Goal: Register for event/course

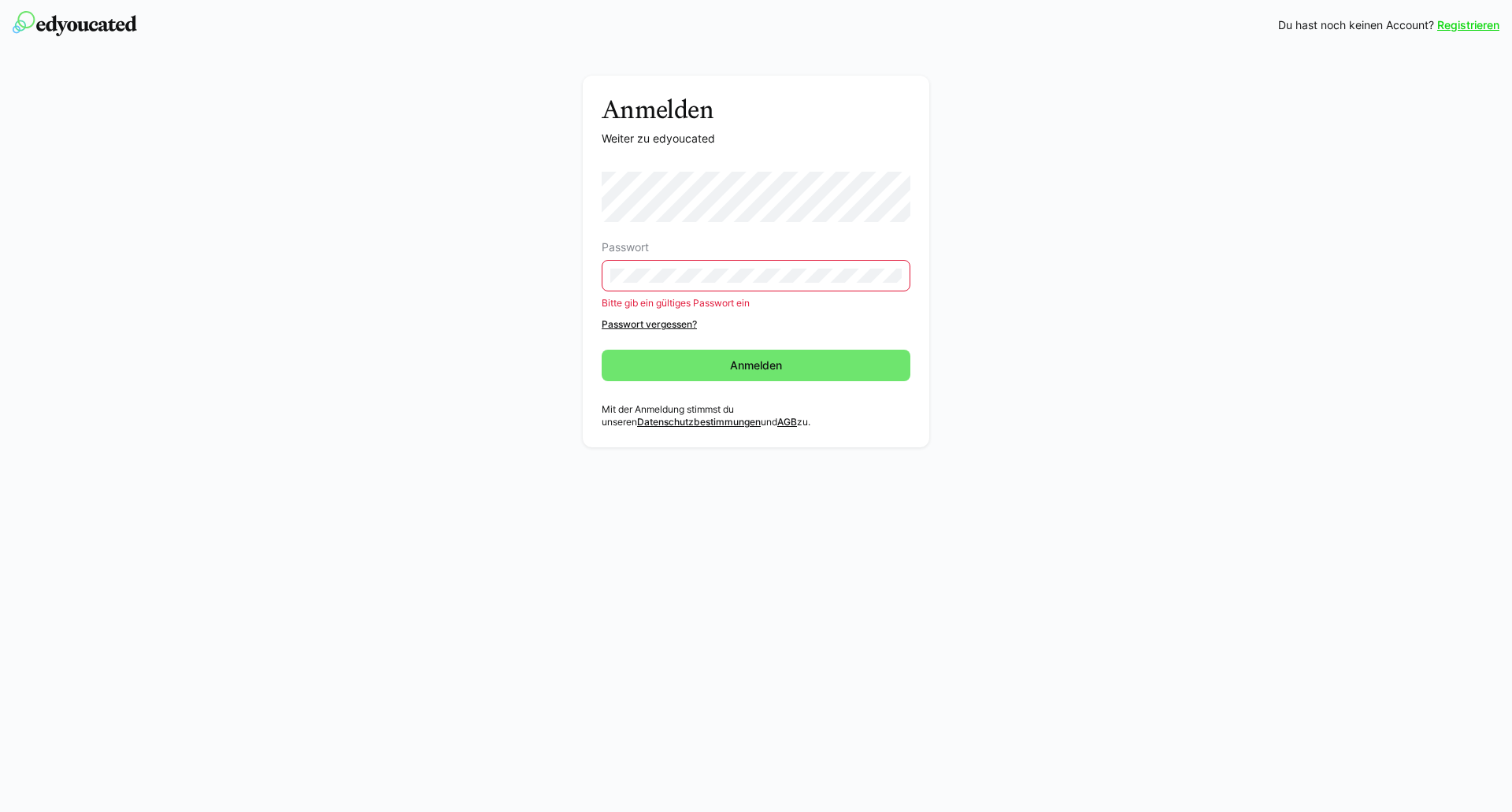
click at [832, 289] on eds-input at bounding box center [756, 276] width 309 height 32
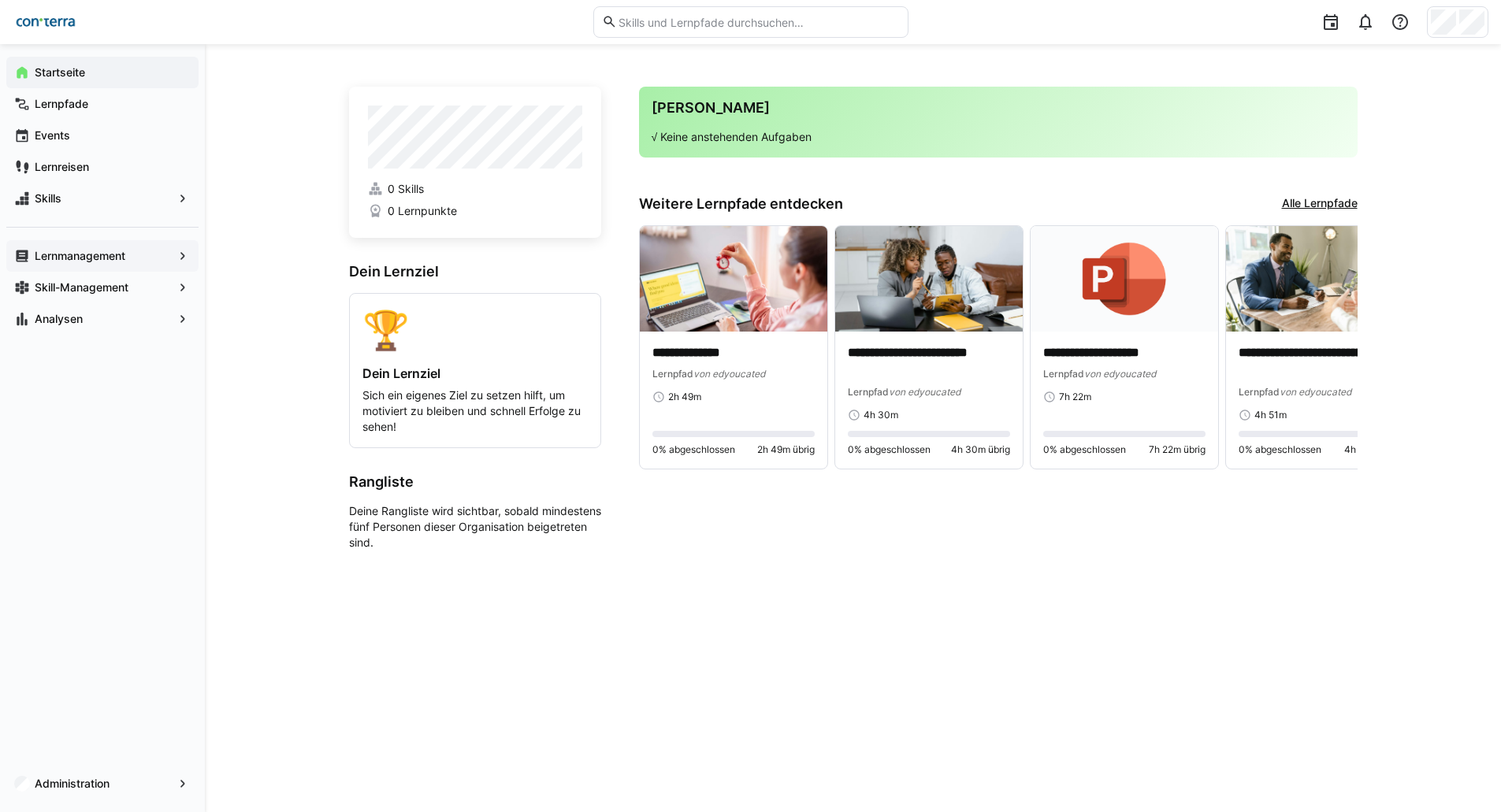
click at [0, 0] on app-navigation-label "Lernmanagement" at bounding box center [0, 0] width 0 height 0
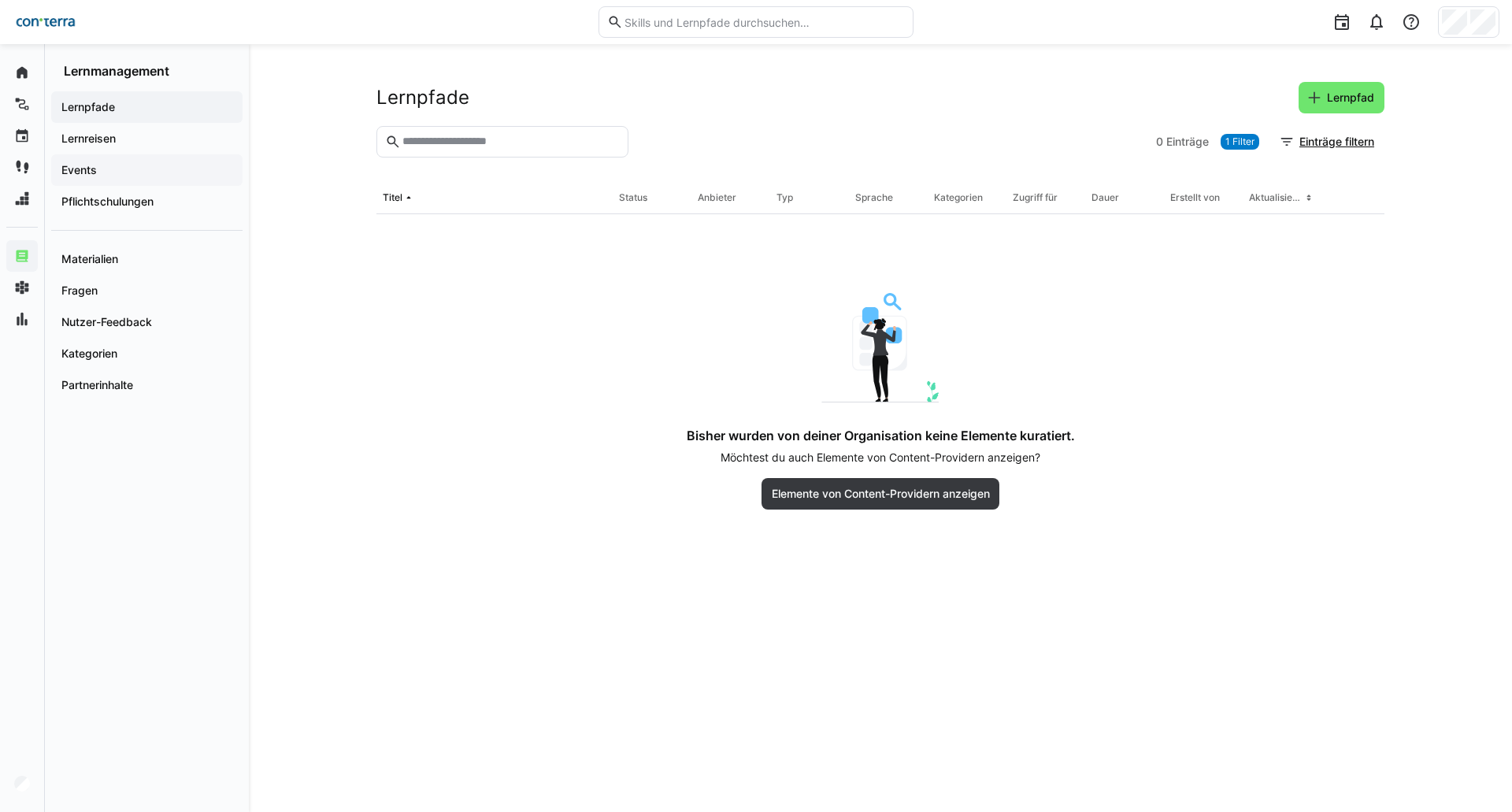
click at [101, 171] on span "Events" at bounding box center [147, 170] width 176 height 16
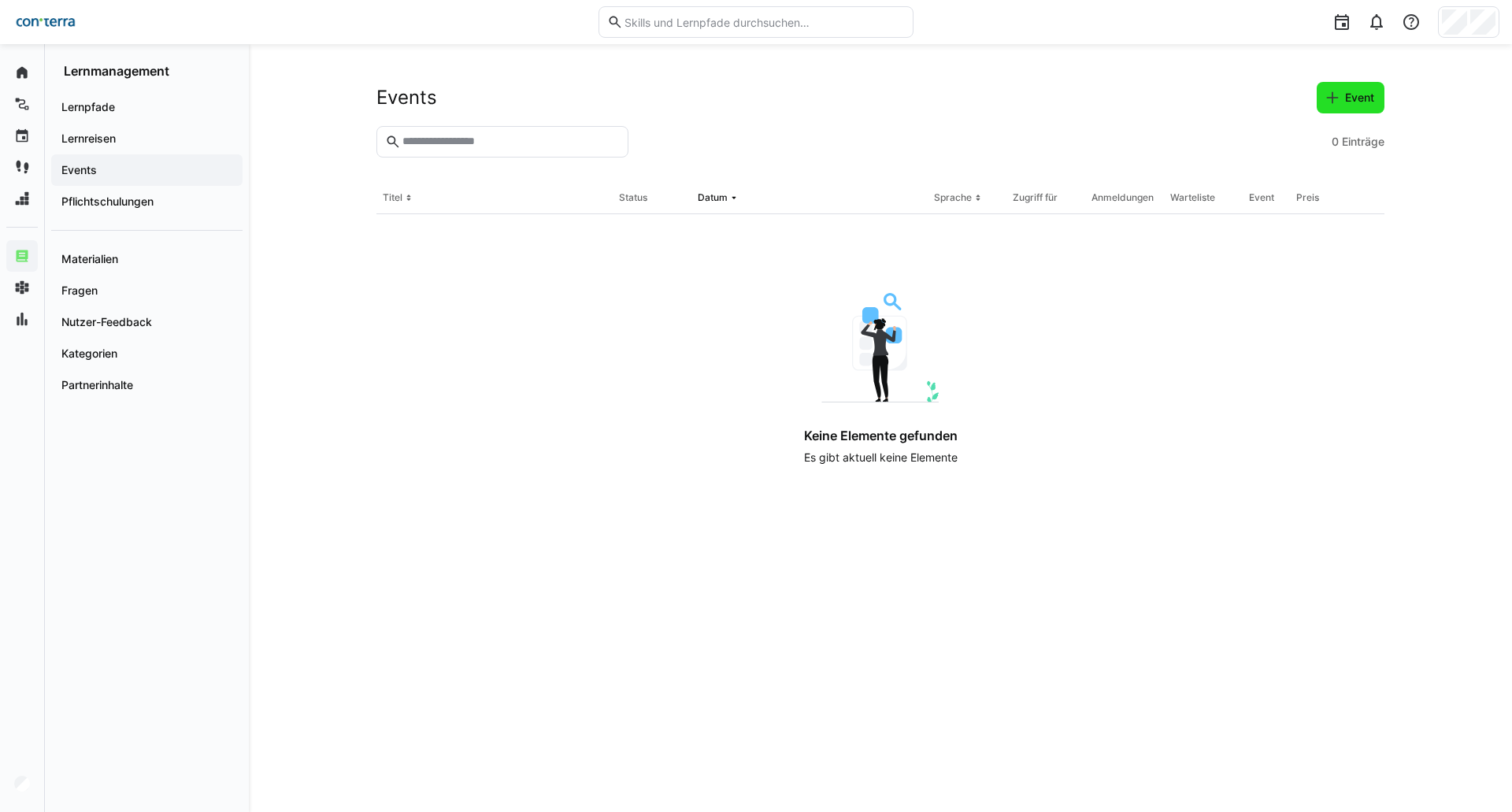
click at [1367, 100] on span "Event" at bounding box center [1359, 98] width 34 height 16
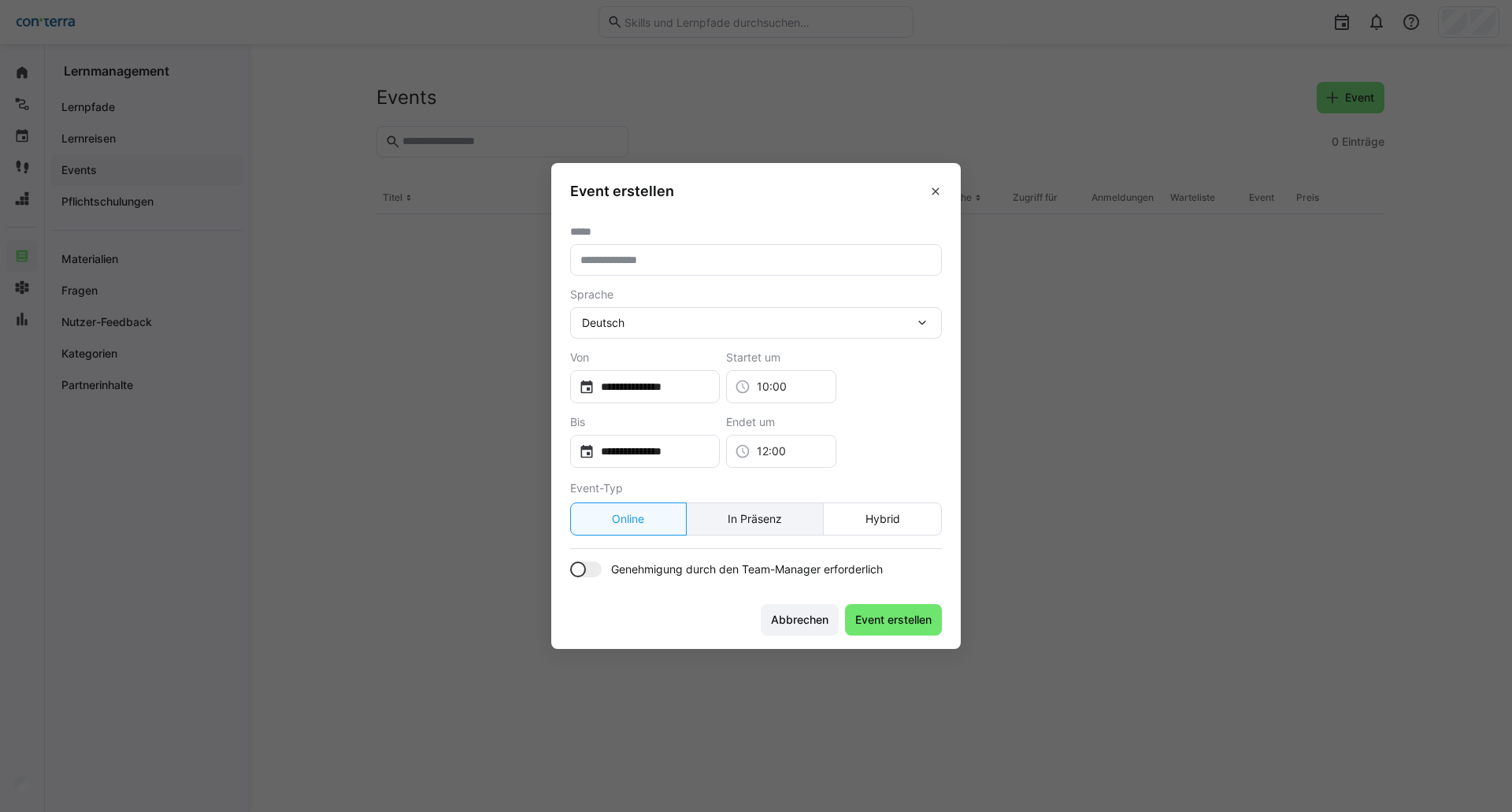
click at [772, 524] on eds-button-option "In Präsenz" at bounding box center [755, 520] width 139 height 33
click at [929, 193] on eds-icon at bounding box center [935, 192] width 13 height 13
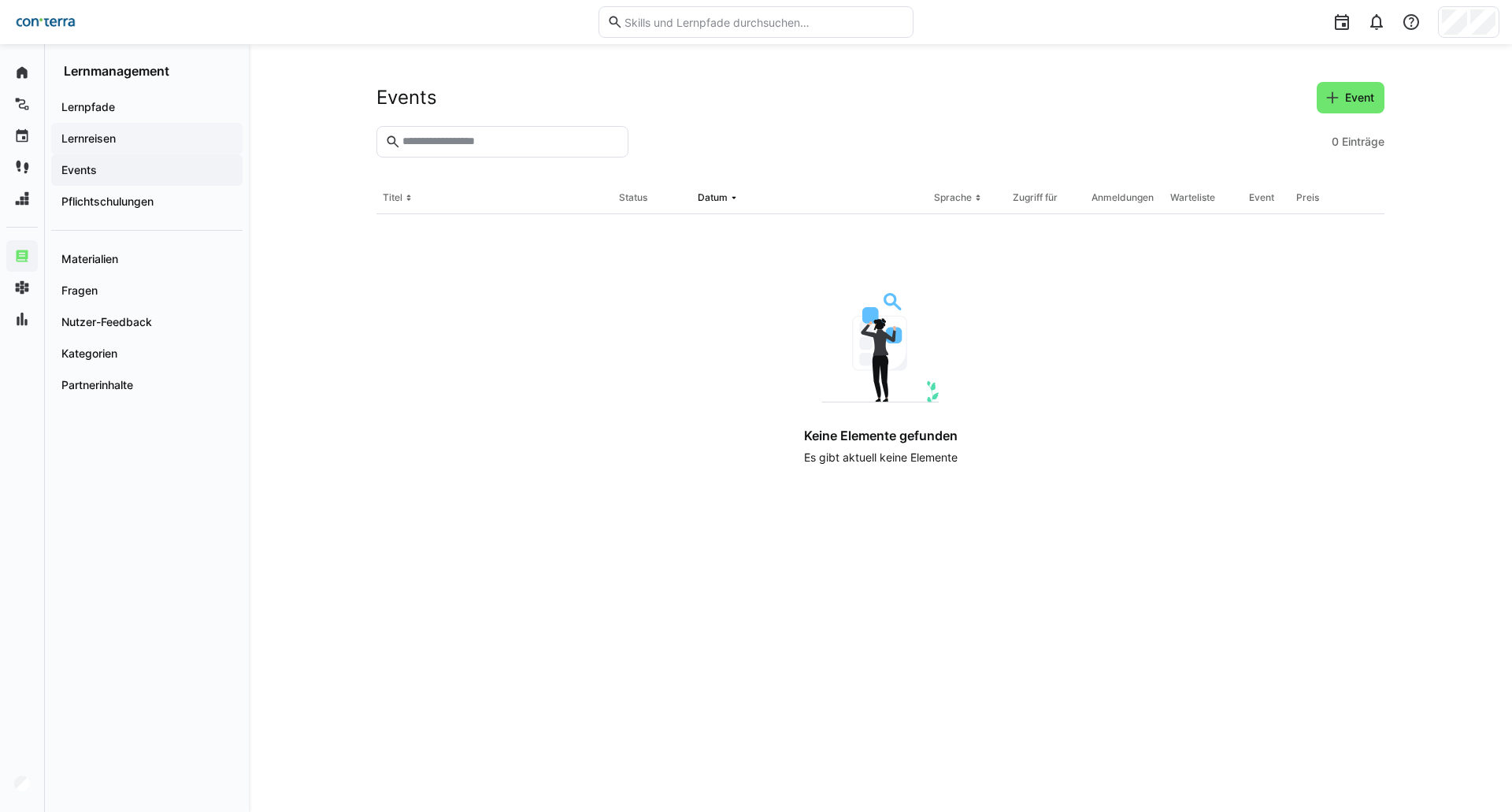
click at [123, 136] on span "Lernreisen" at bounding box center [147, 139] width 176 height 16
click at [1361, 93] on span "Lernreise" at bounding box center [1350, 98] width 53 height 16
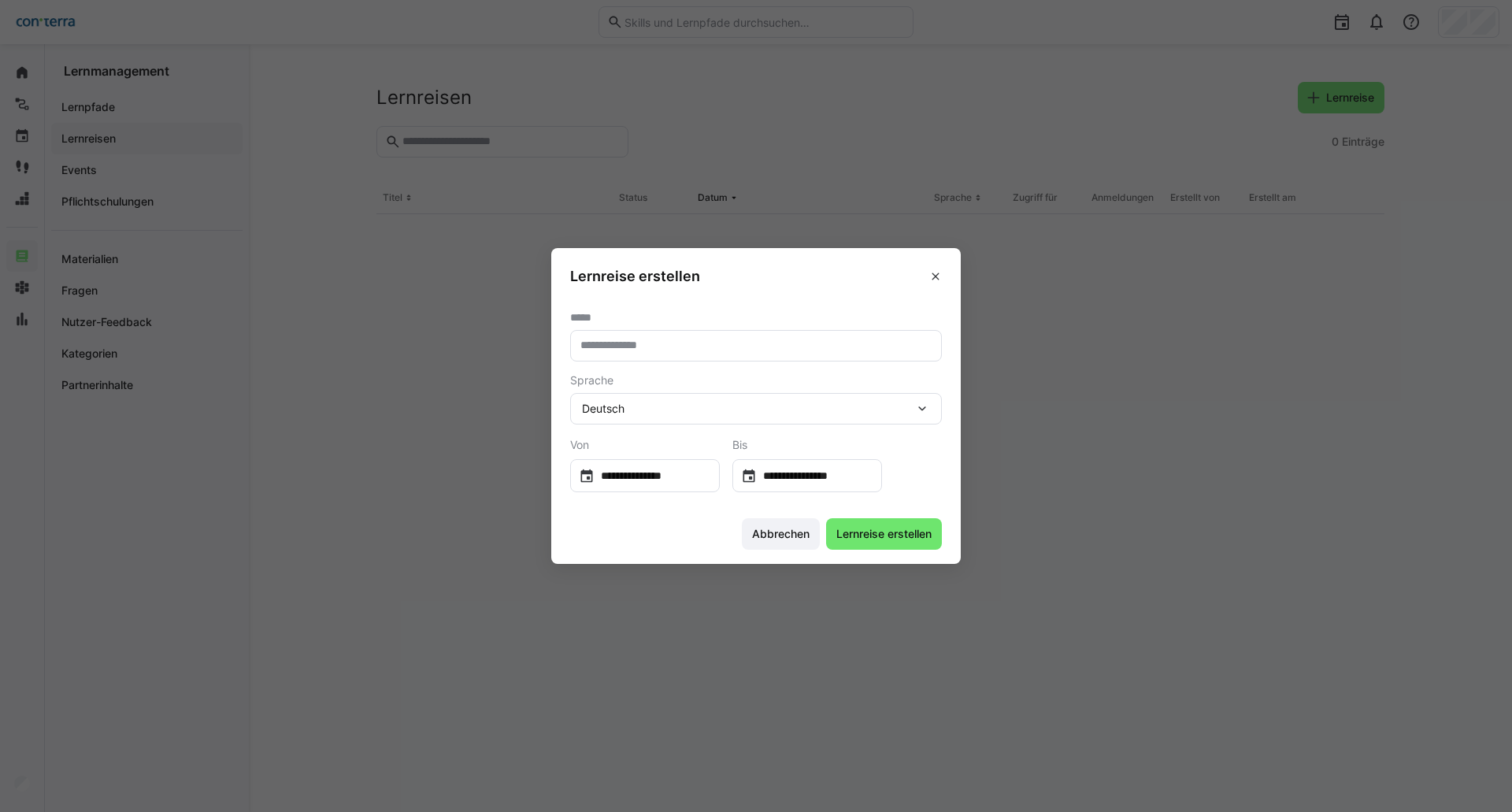
click at [757, 341] on input "text" at bounding box center [756, 346] width 355 height 14
type input "**********"
click at [815, 479] on input "**********" at bounding box center [815, 476] width 117 height 16
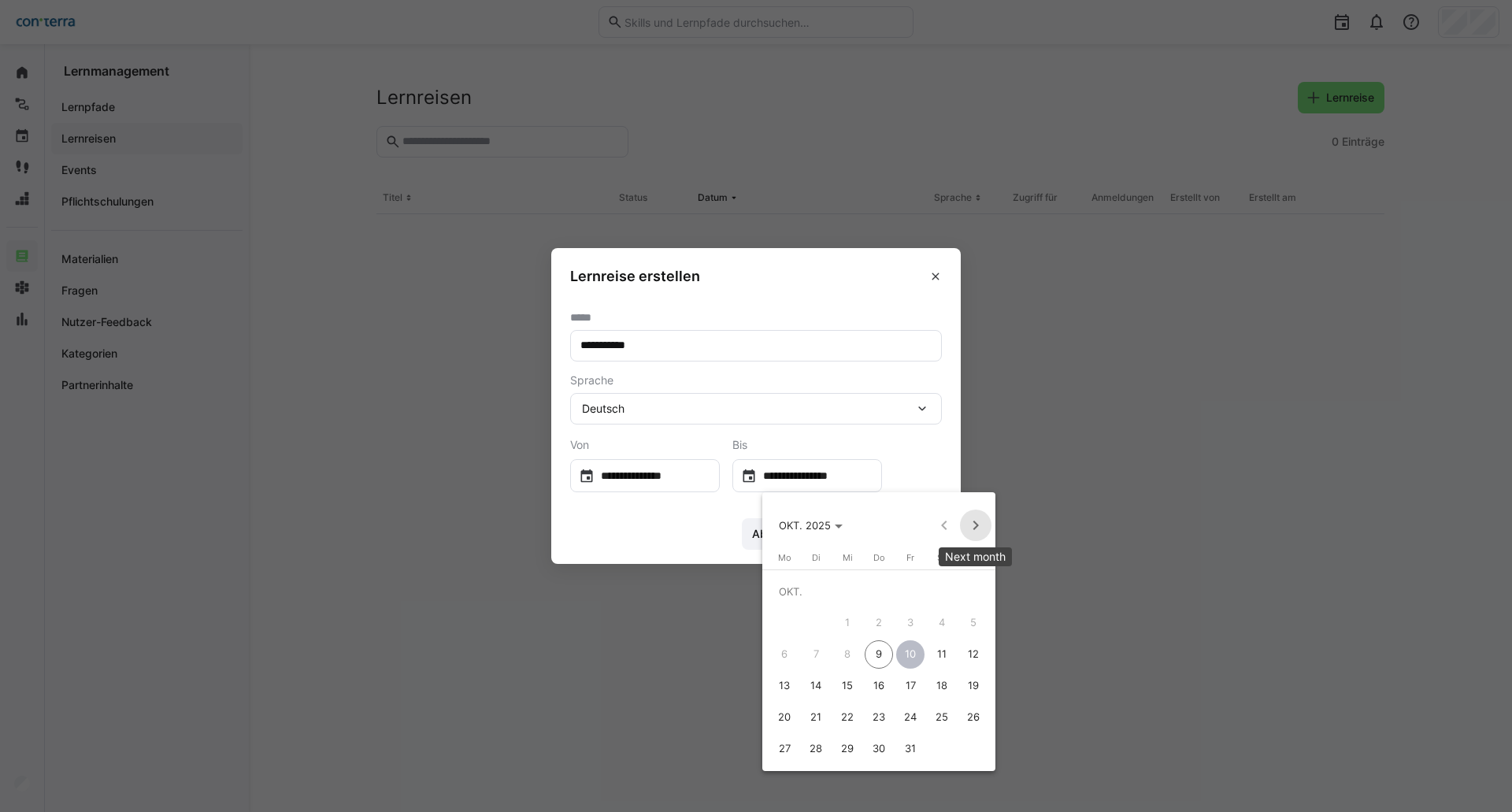
click at [975, 519] on span "Next month" at bounding box center [975, 526] width 32 height 32
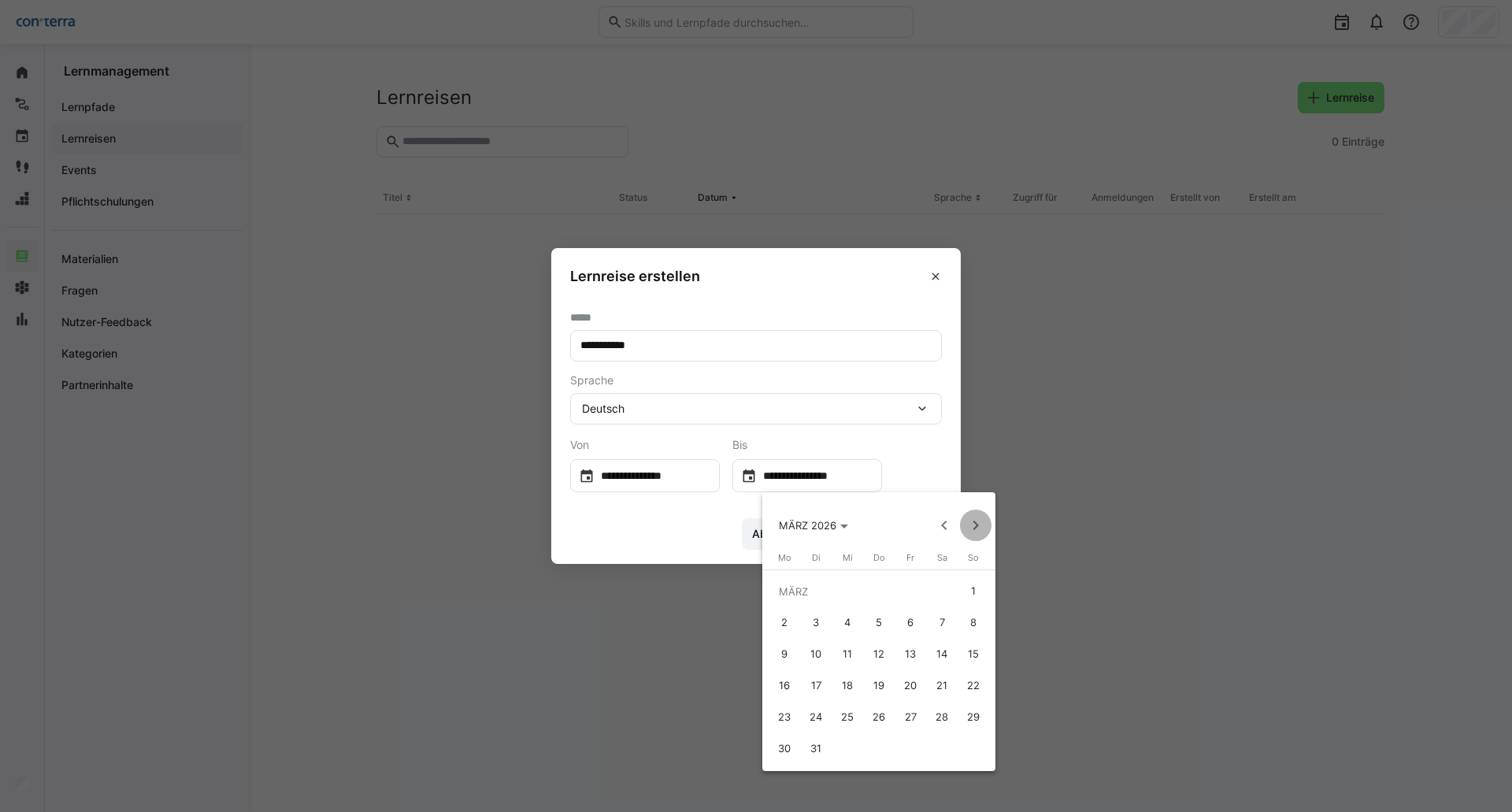
click at [975, 519] on span "Next month" at bounding box center [975, 526] width 32 height 32
click at [879, 742] on span "30" at bounding box center [879, 749] width 28 height 28
type input "**********"
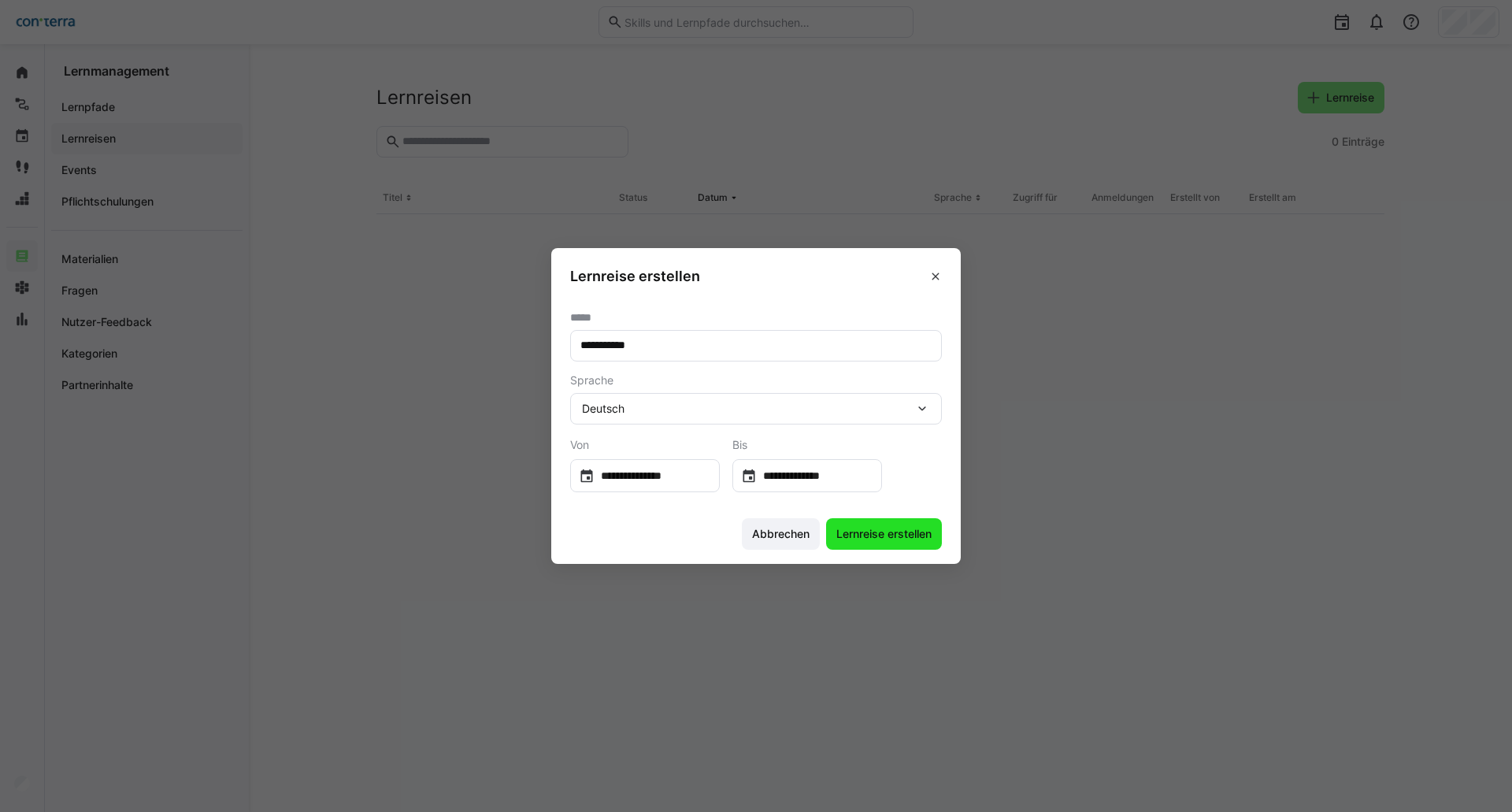
click at [896, 539] on span "Lernreise erstellen" at bounding box center [883, 534] width 100 height 16
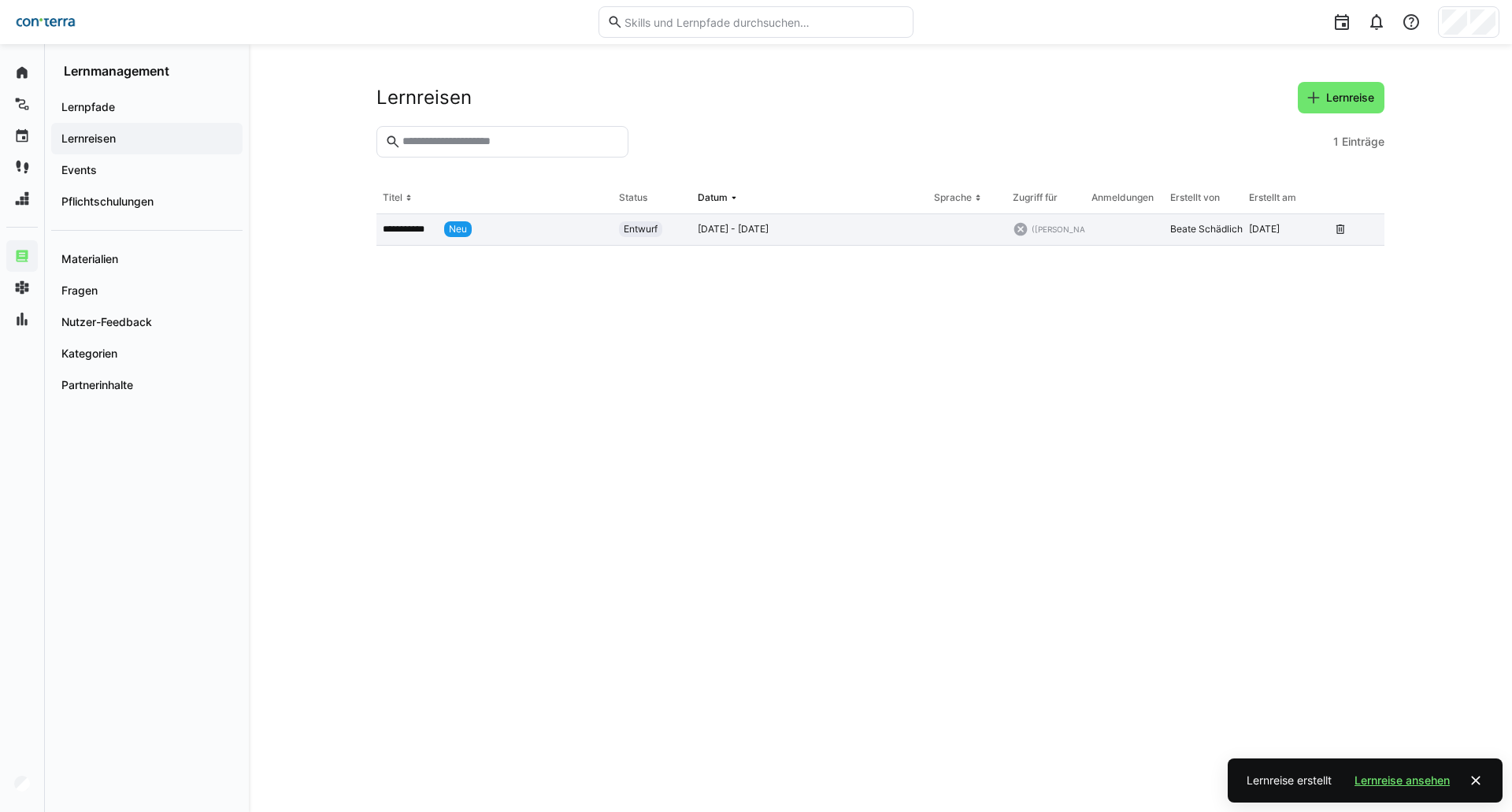
click at [798, 239] on div "[DATE] - [DATE]" at bounding box center [809, 230] width 236 height 32
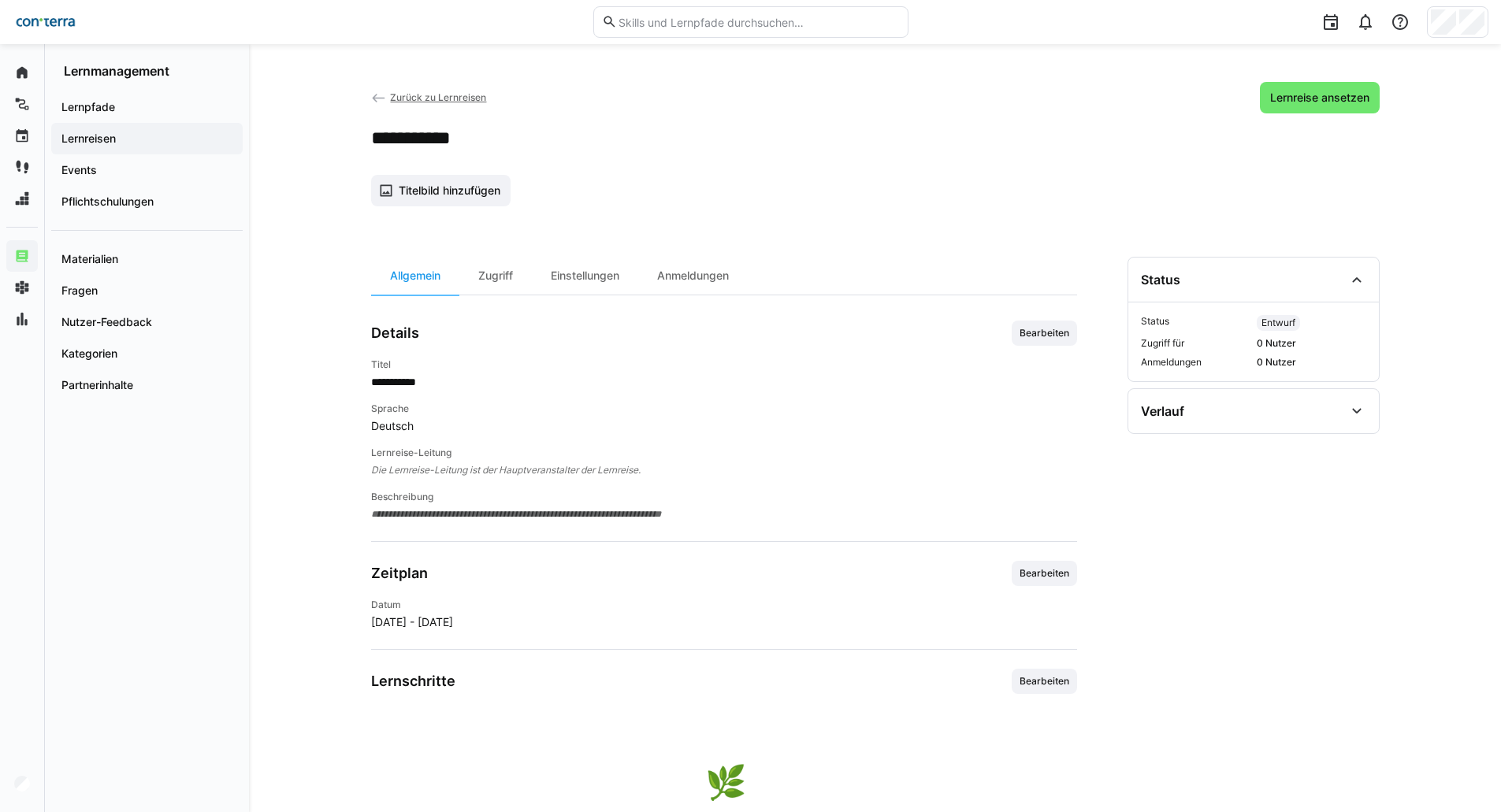
scroll to position [158, 0]
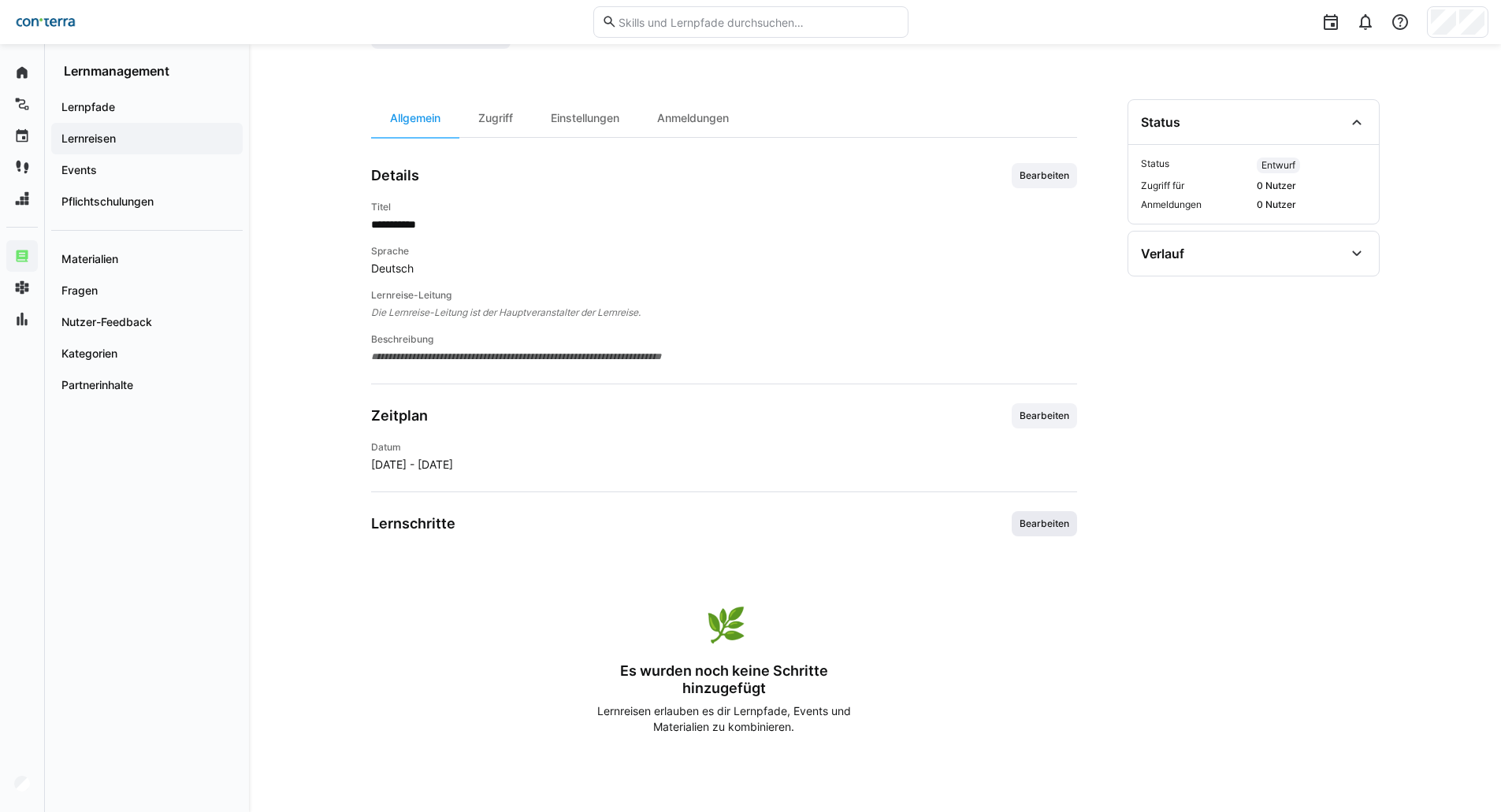
click at [1037, 532] on span "Bearbeiten" at bounding box center [1044, 524] width 65 height 25
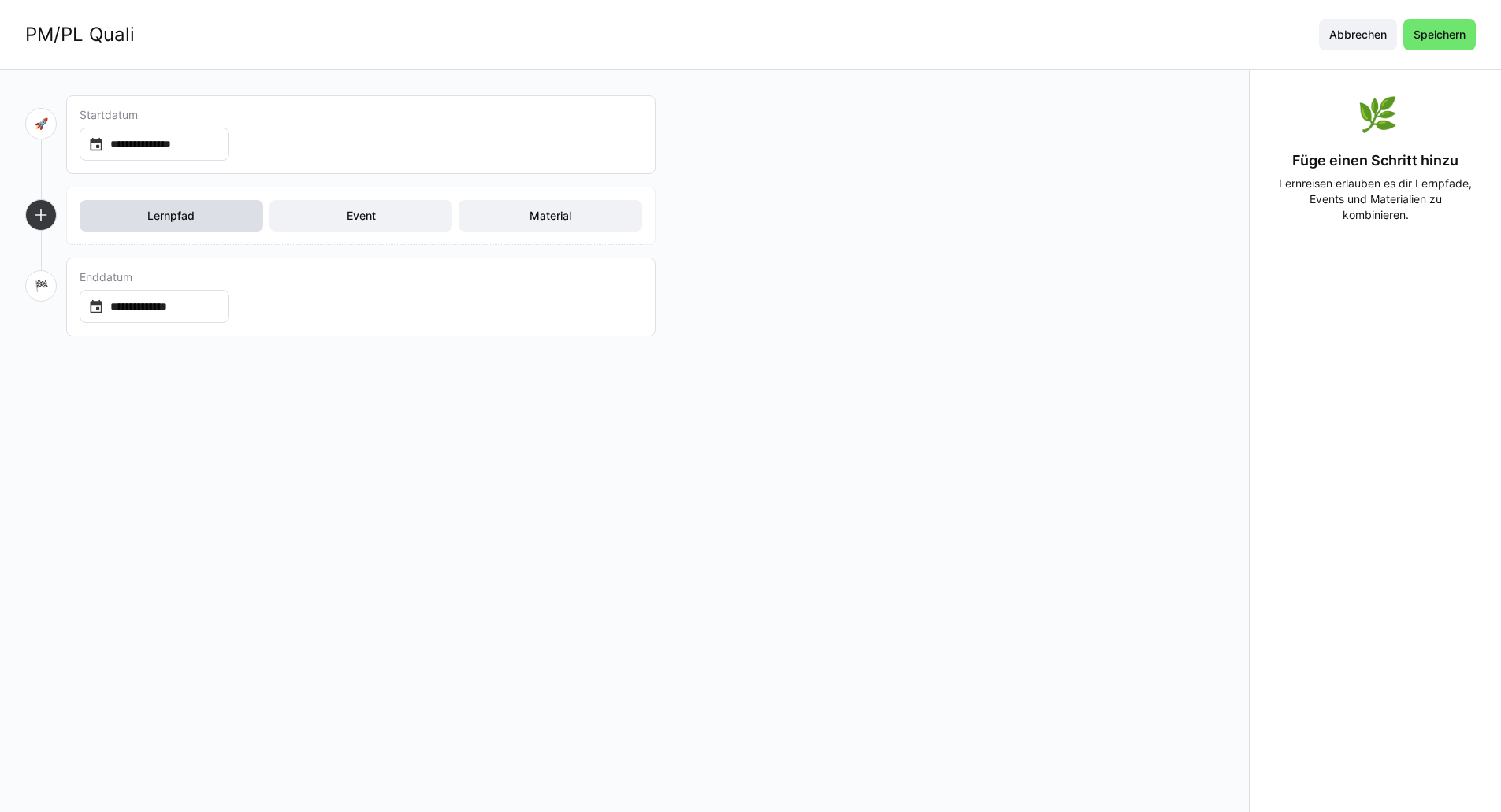
click at [218, 222] on span "Lernpfad" at bounding box center [171, 216] width 184 height 32
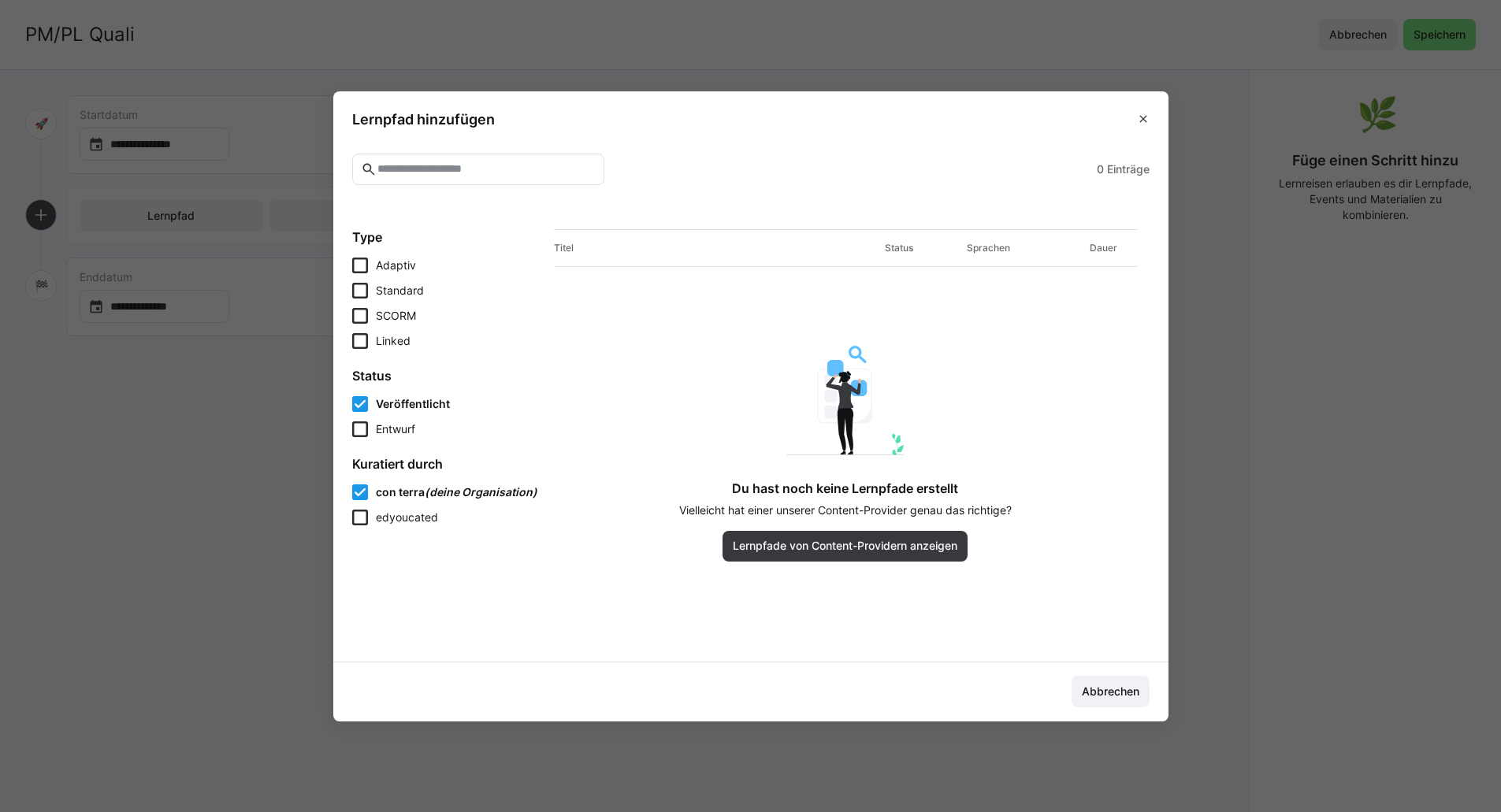
click at [1142, 120] on span at bounding box center [1143, 119] width 25 height 25
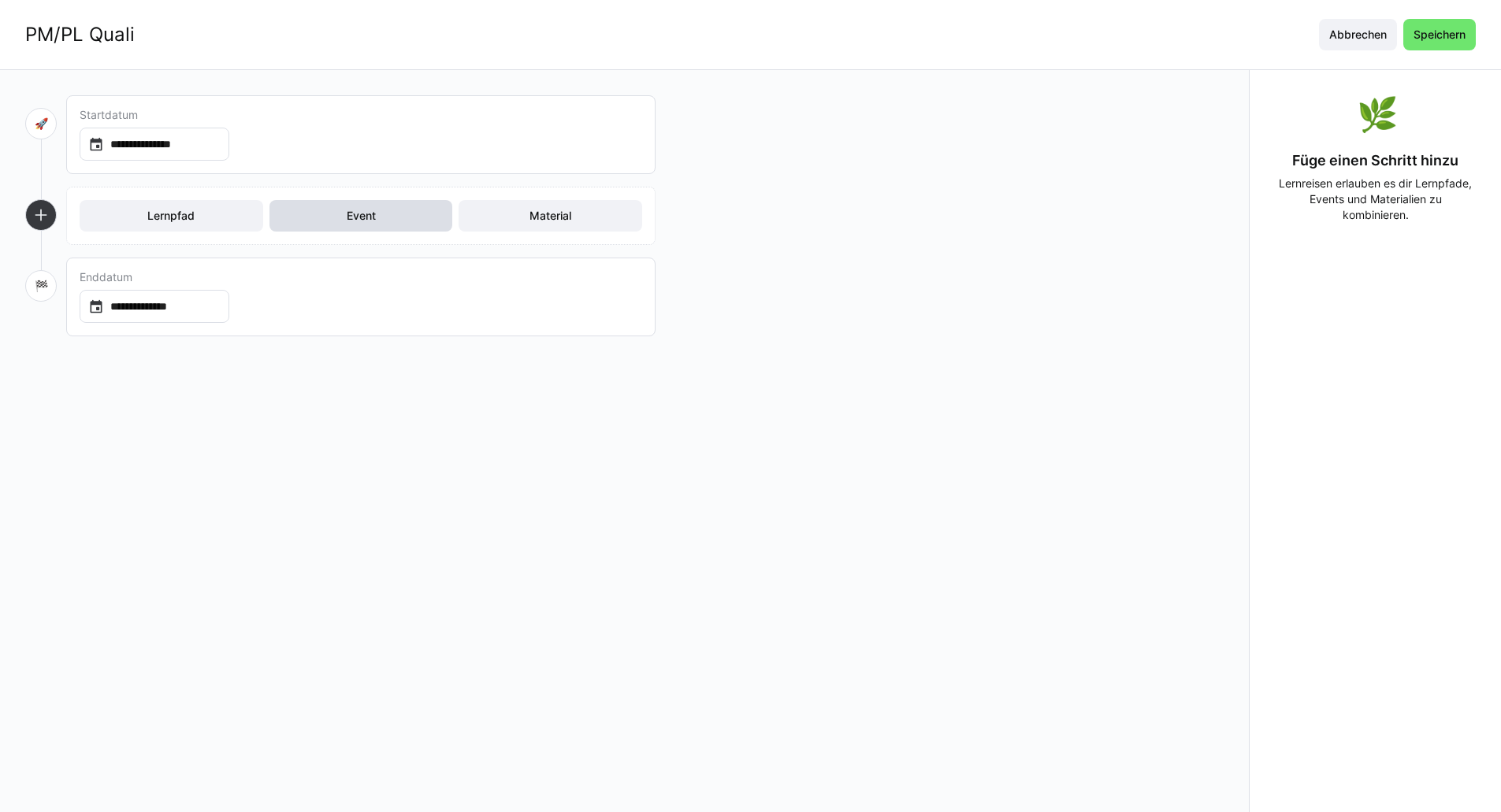
click at [404, 214] on span "Event" at bounding box center [361, 216] width 184 height 32
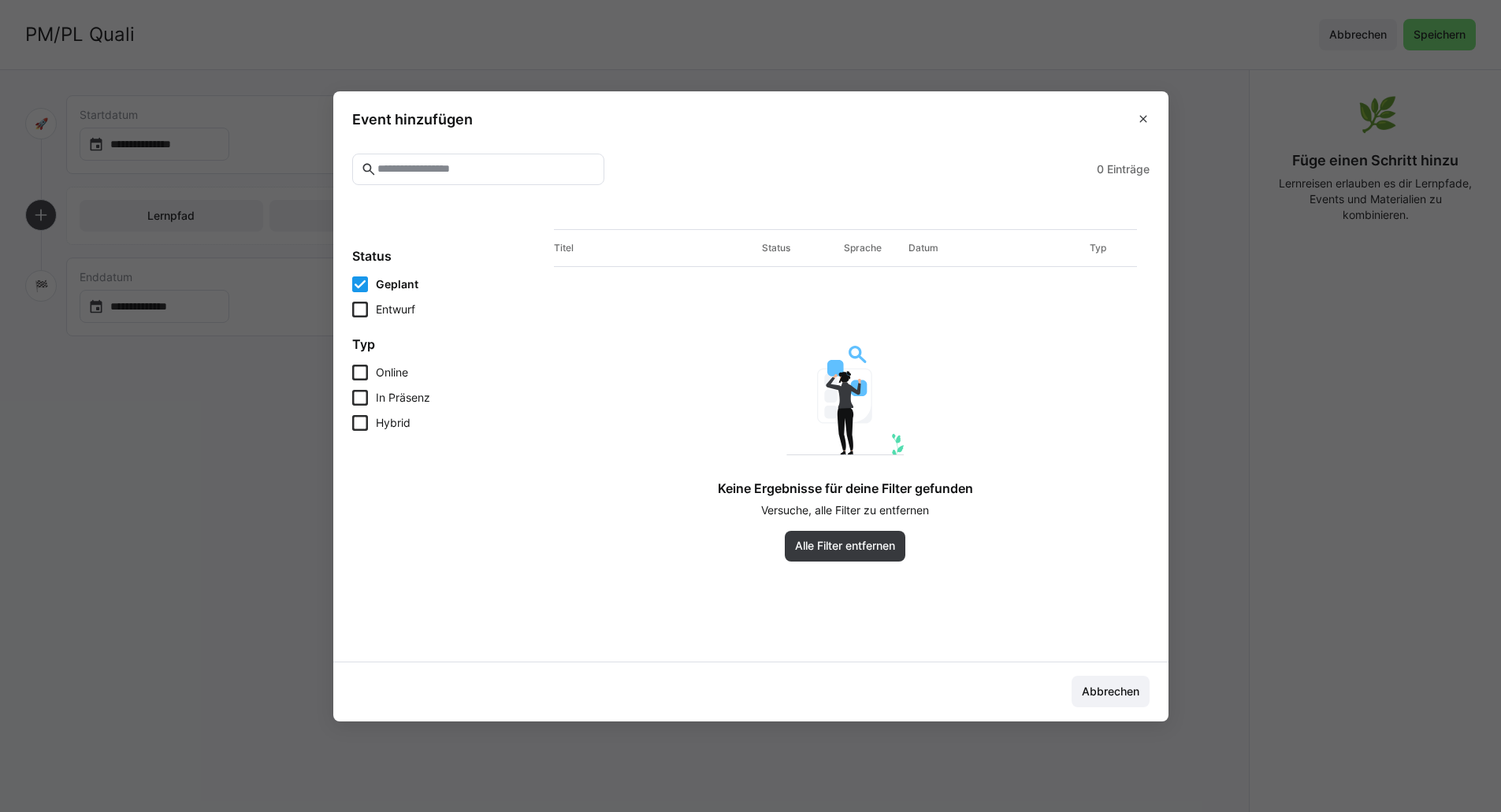
click at [363, 436] on app-search-learning-events-filters "Status Geplant Entwurf Typ Online In Präsenz Hybrid" at bounding box center [447, 439] width 189 height 420
click at [368, 422] on icon at bounding box center [360, 423] width 16 height 16
click at [1149, 116] on eds-icon at bounding box center [1143, 119] width 13 height 13
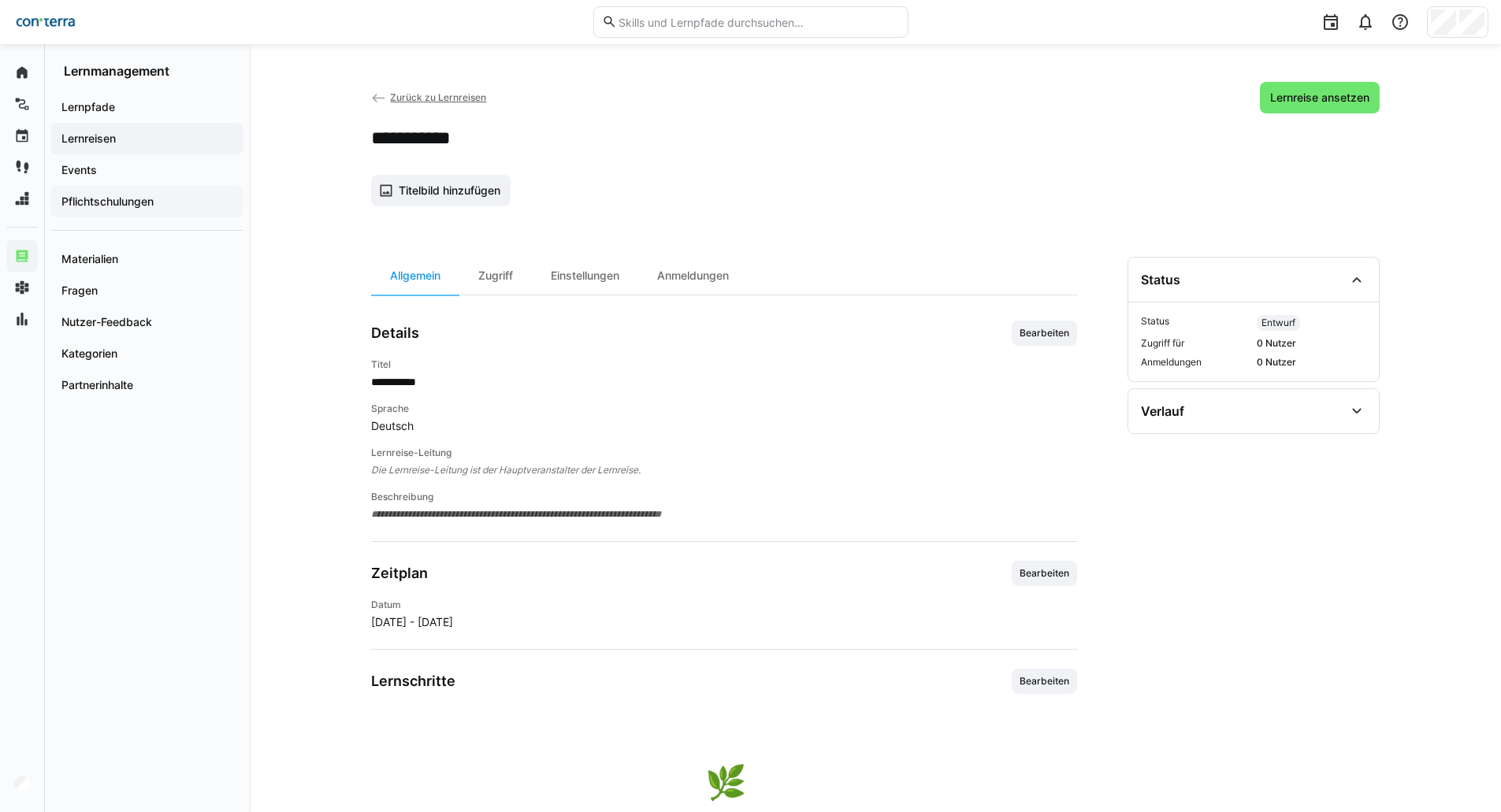
click at [0, 0] on app-navigation-label "Pflichtschulungen" at bounding box center [0, 0] width 0 height 0
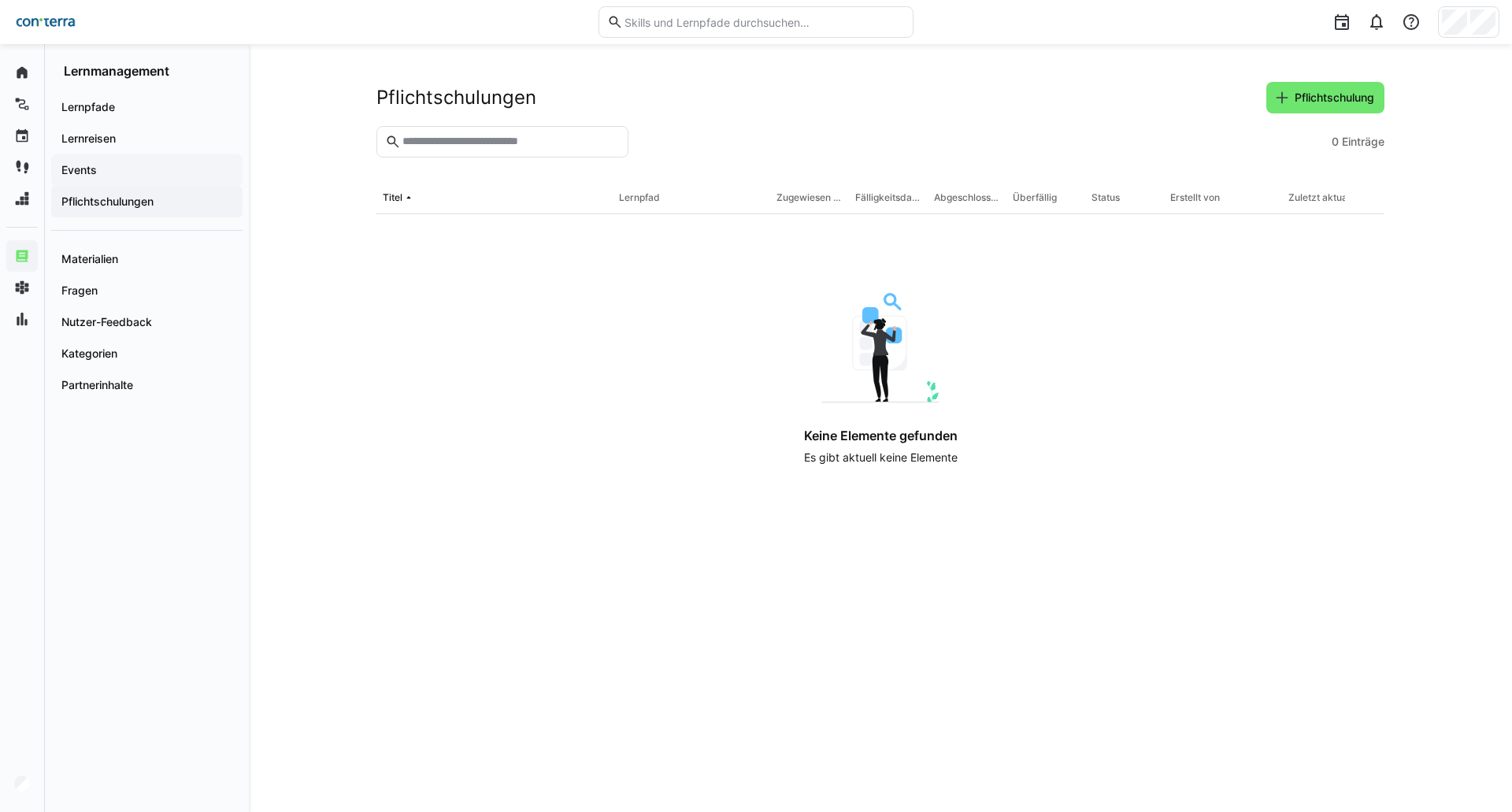
click at [108, 171] on span "Events" at bounding box center [147, 170] width 176 height 16
click at [172, 147] on div "Lernreisen" at bounding box center [147, 139] width 191 height 32
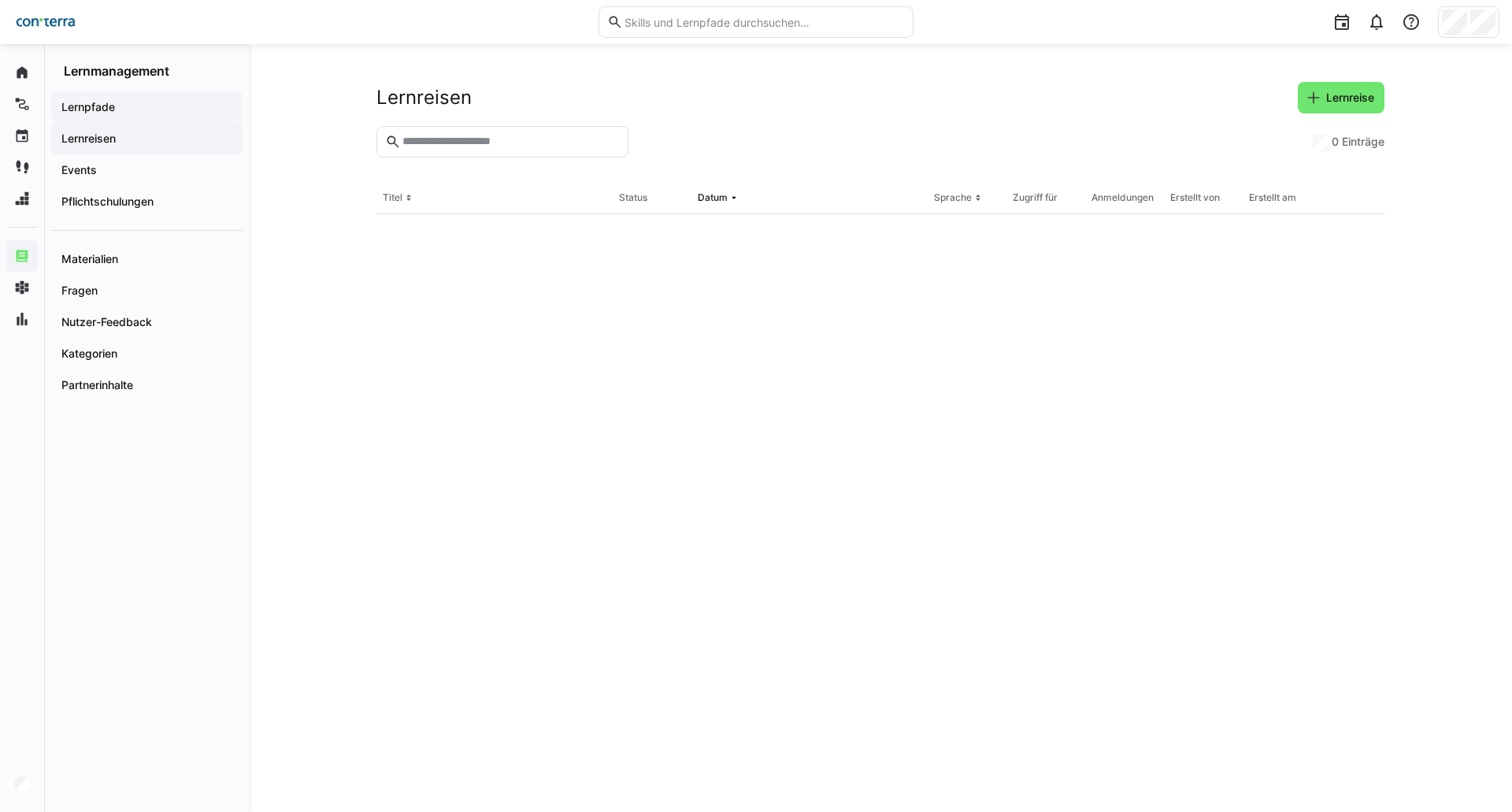
click at [156, 106] on span "Lernpfade" at bounding box center [147, 107] width 176 height 16
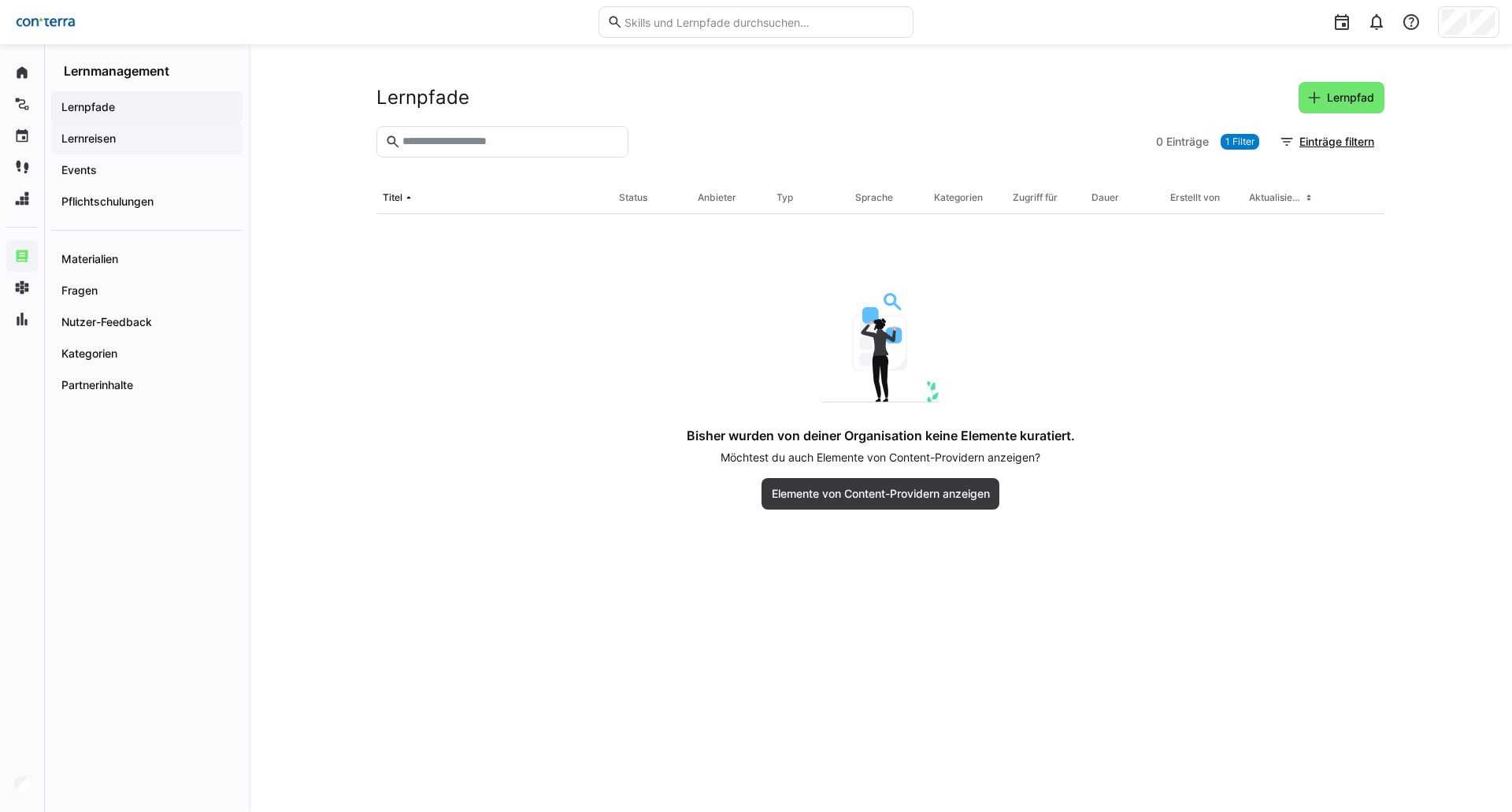
click at [145, 140] on span "Lernreisen" at bounding box center [147, 139] width 176 height 16
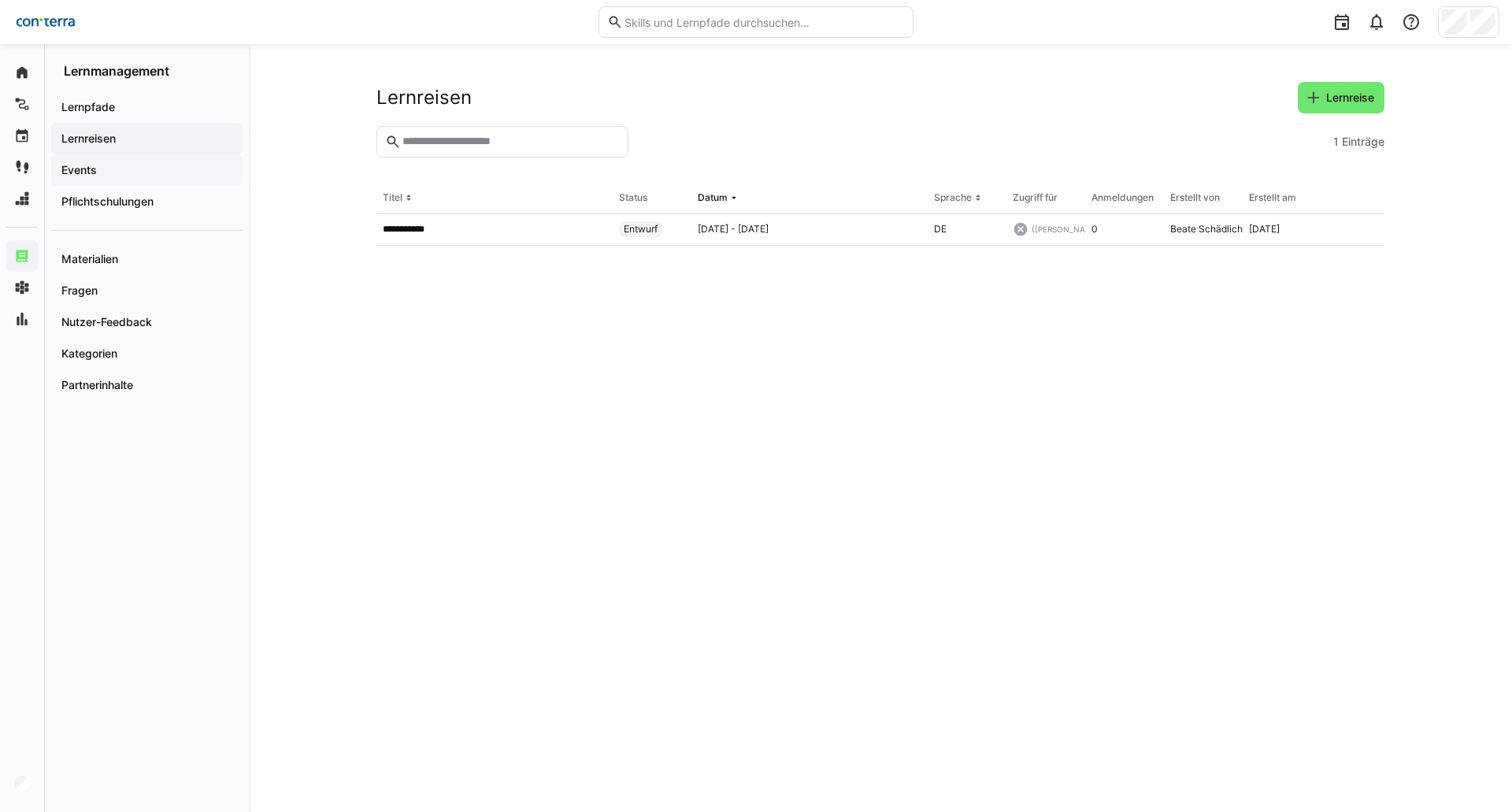
click at [122, 174] on span "Events" at bounding box center [147, 170] width 176 height 16
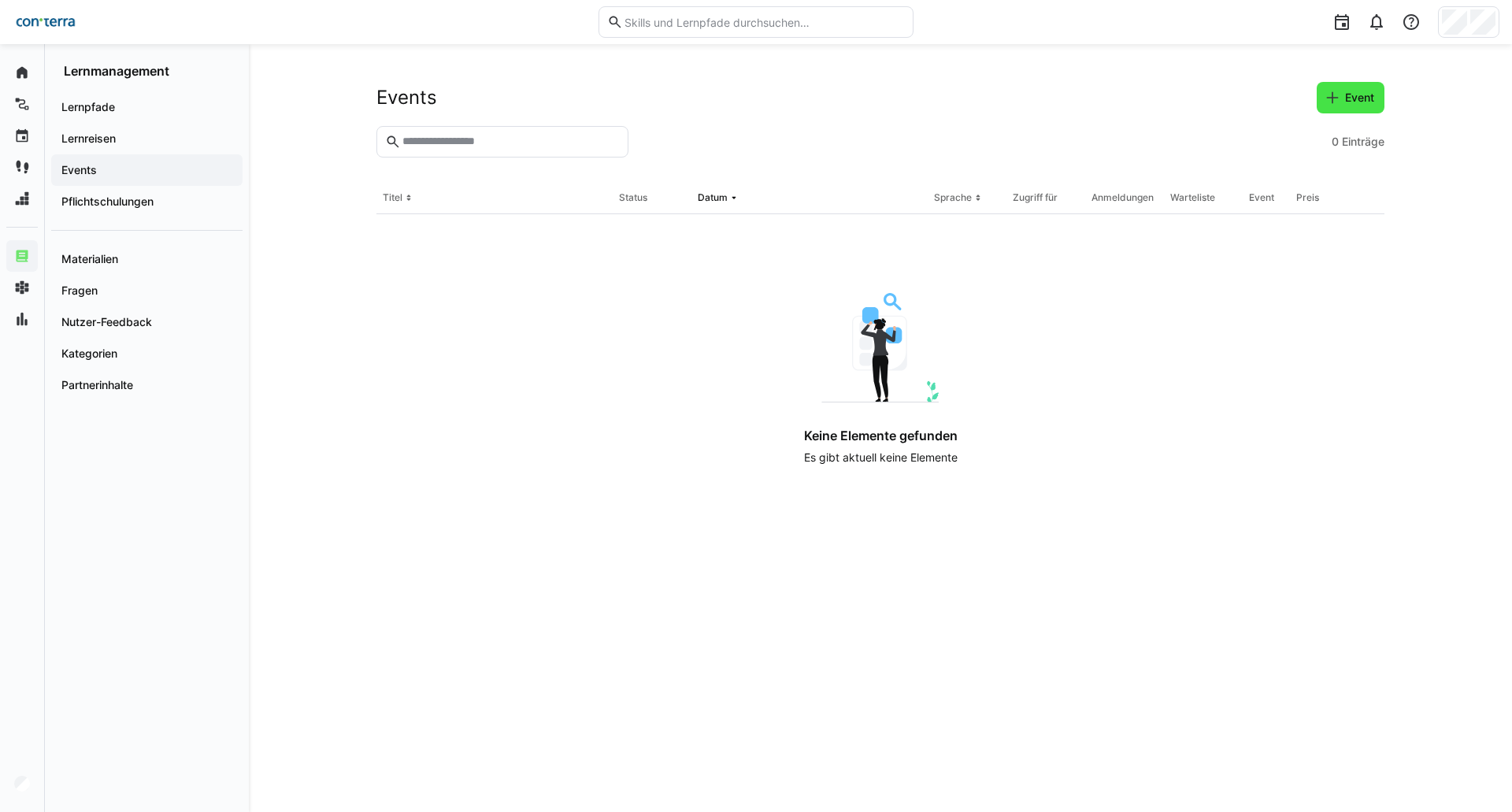
click at [1358, 105] on span "Event" at bounding box center [1359, 98] width 34 height 16
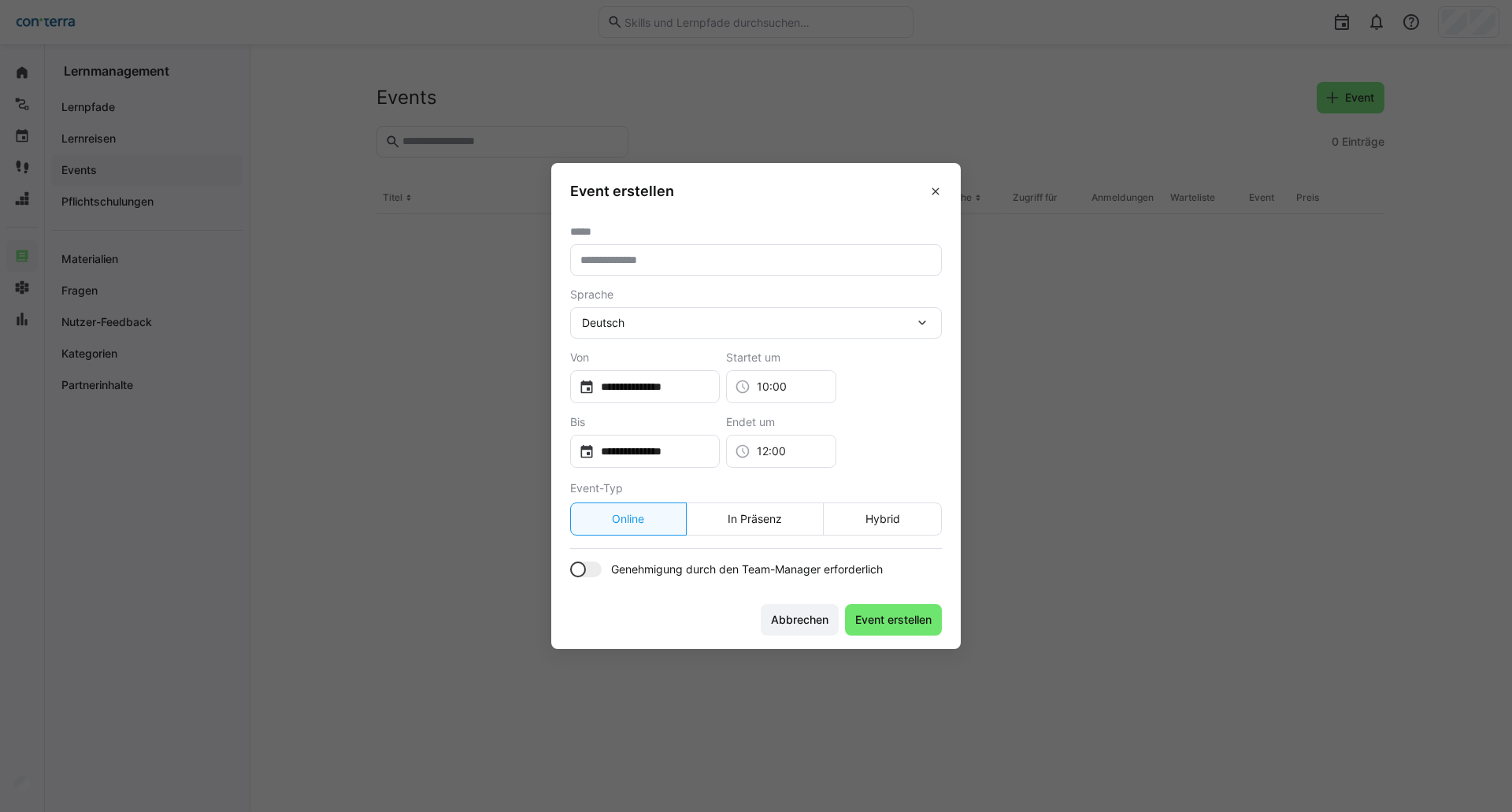
click at [788, 257] on input "text" at bounding box center [756, 260] width 355 height 14
type input "**********"
click at [848, 523] on eds-button-option "Hybrid" at bounding box center [882, 520] width 119 height 33
click at [879, 626] on span "Event erstellen" at bounding box center [893, 620] width 81 height 16
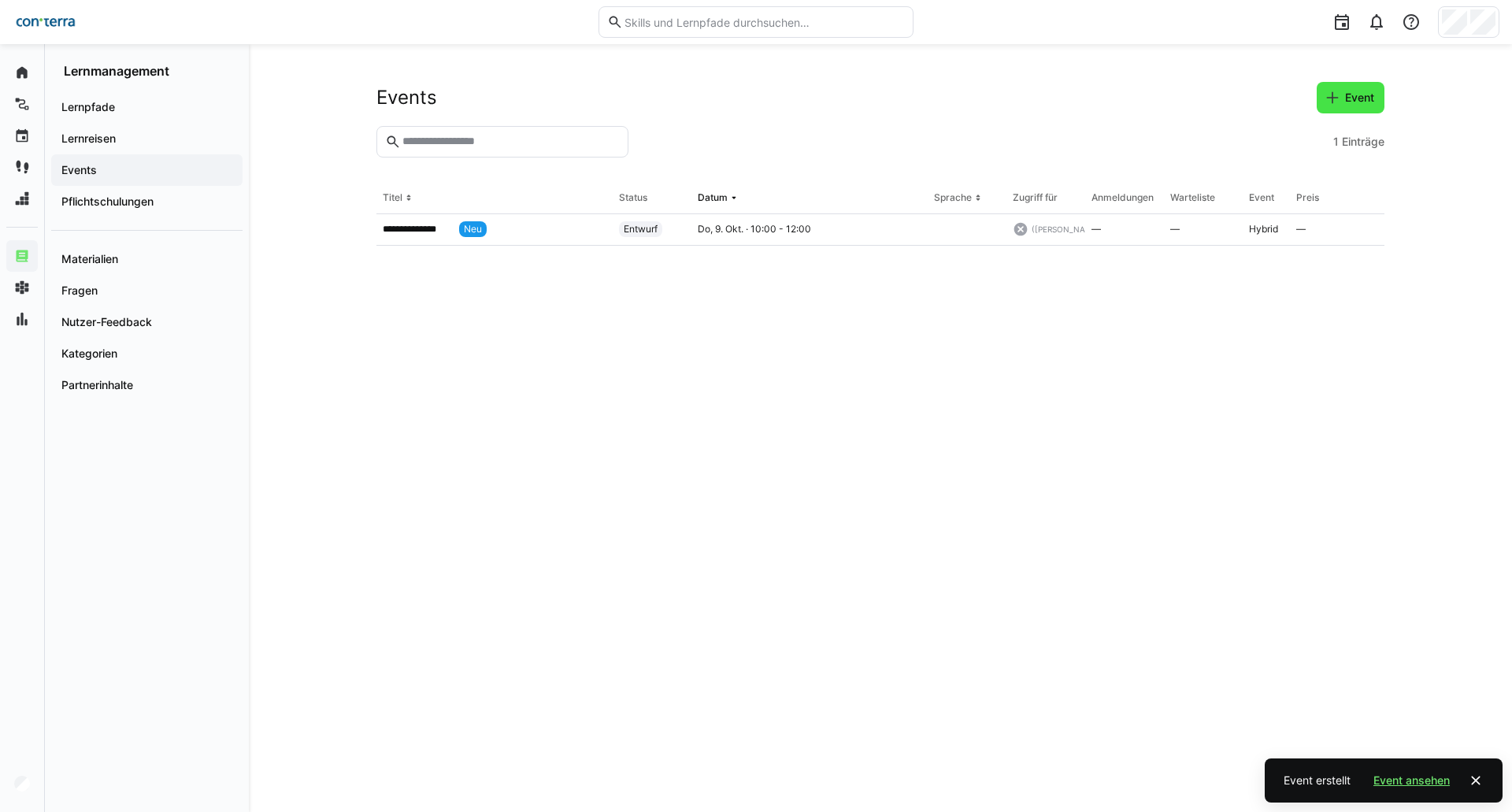
click at [1343, 95] on span "Event" at bounding box center [1359, 98] width 34 height 16
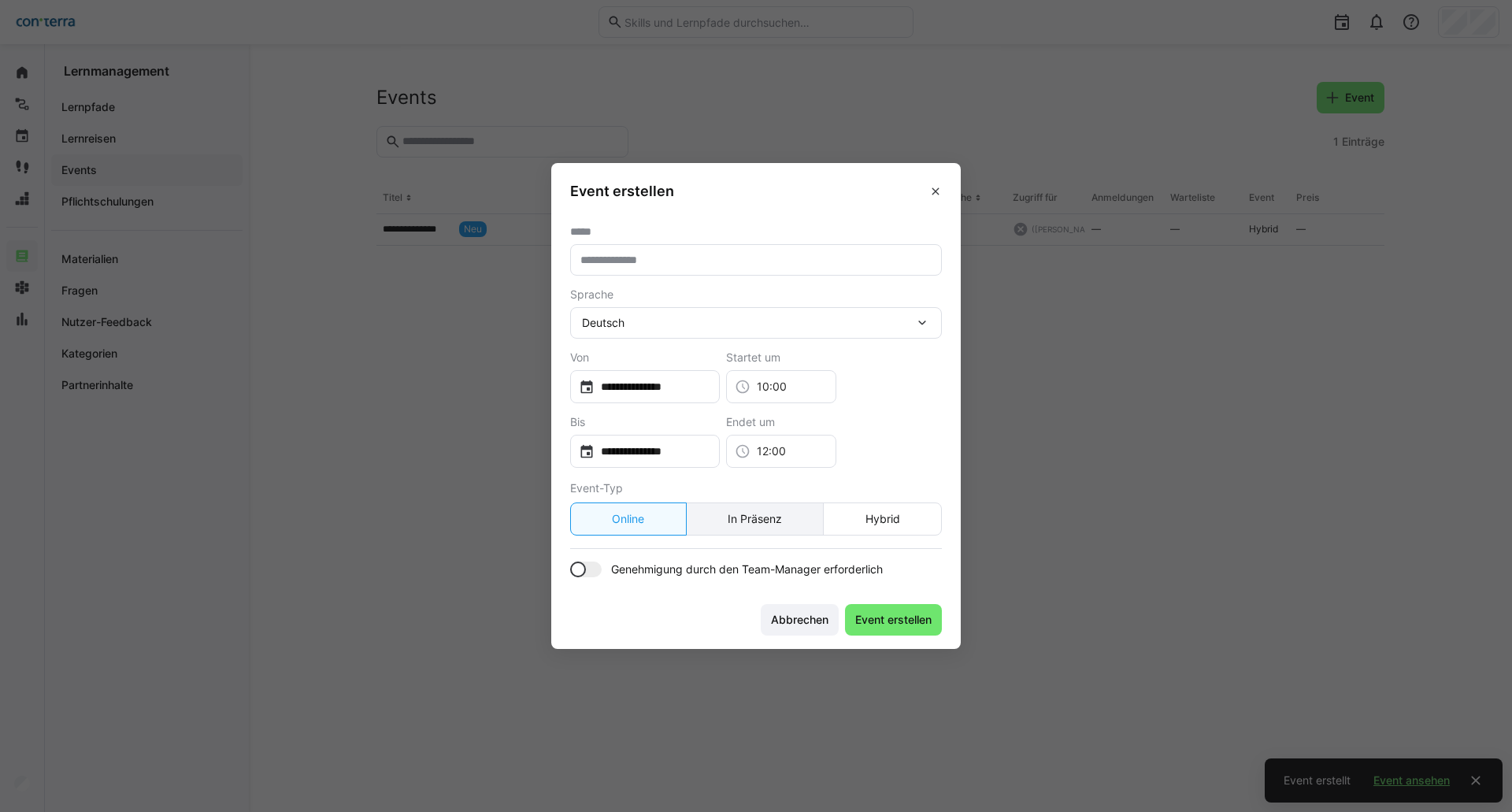
click at [769, 515] on eds-button-option "In Präsenz" at bounding box center [755, 520] width 139 height 33
click at [934, 191] on eds-icon at bounding box center [935, 192] width 13 height 13
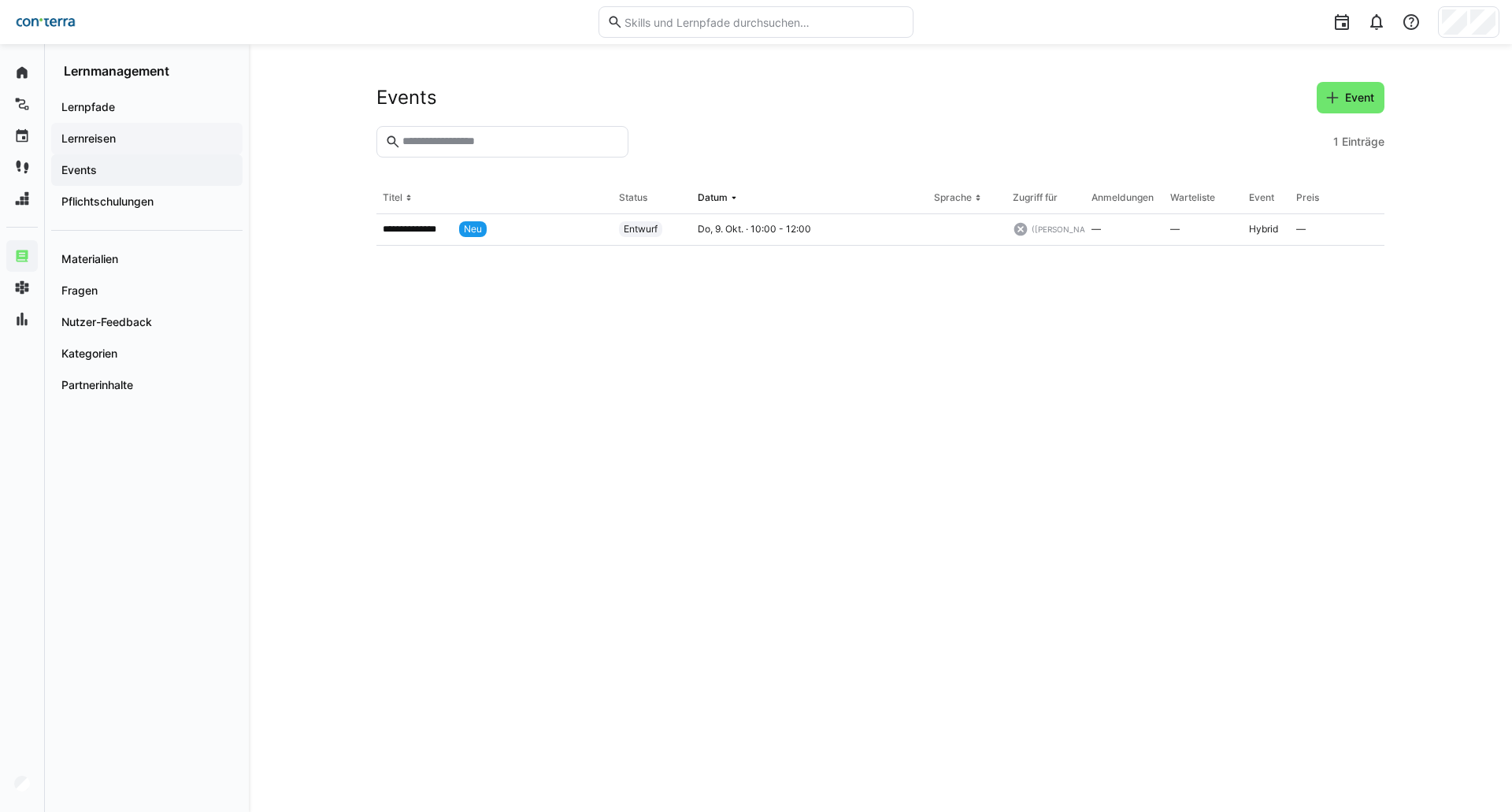
click at [0, 0] on app-navigation-label "Lernreisen" at bounding box center [0, 0] width 0 height 0
click at [0, 0] on app-navigation-label "Events" at bounding box center [0, 0] width 0 height 0
click at [0, 0] on app-navigation-label "Lernpfade" at bounding box center [0, 0] width 0 height 0
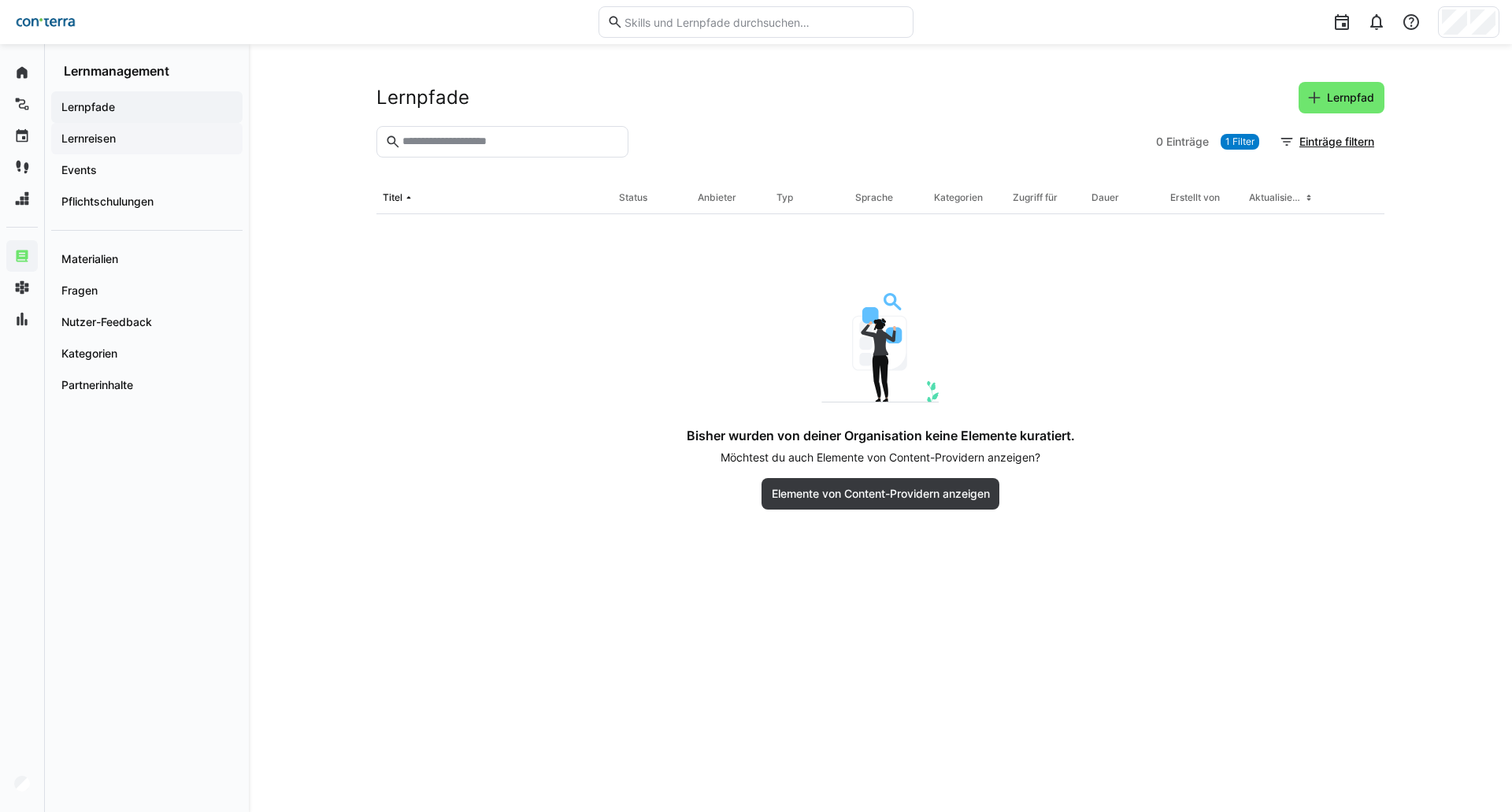
click at [0, 0] on app-navigation-label "Lernreisen" at bounding box center [0, 0] width 0 height 0
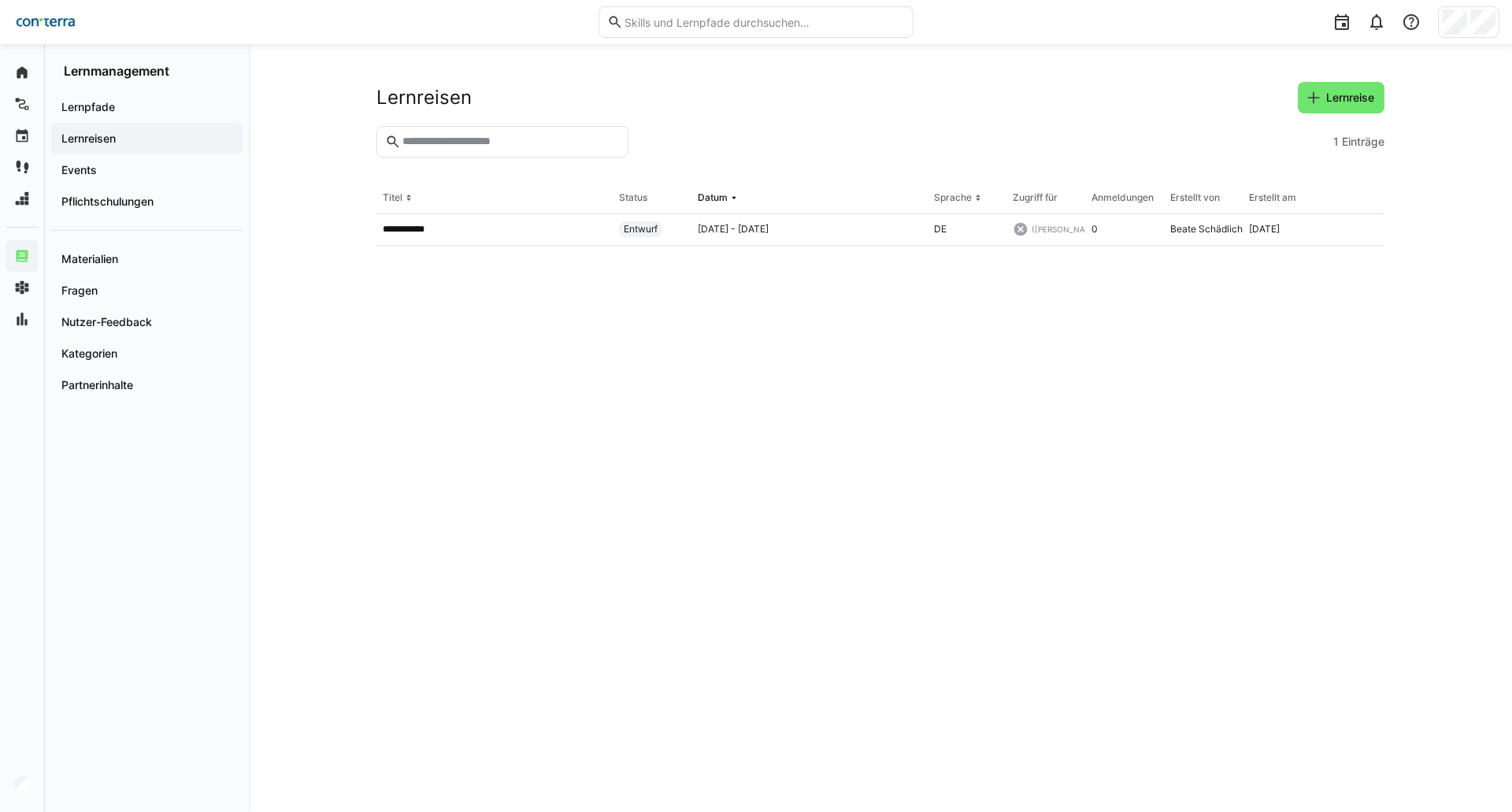
click at [797, 417] on eds-table "**********" at bounding box center [880, 479] width 1008 height 591
click at [1336, 88] on span "Lernreise" at bounding box center [1341, 98] width 87 height 32
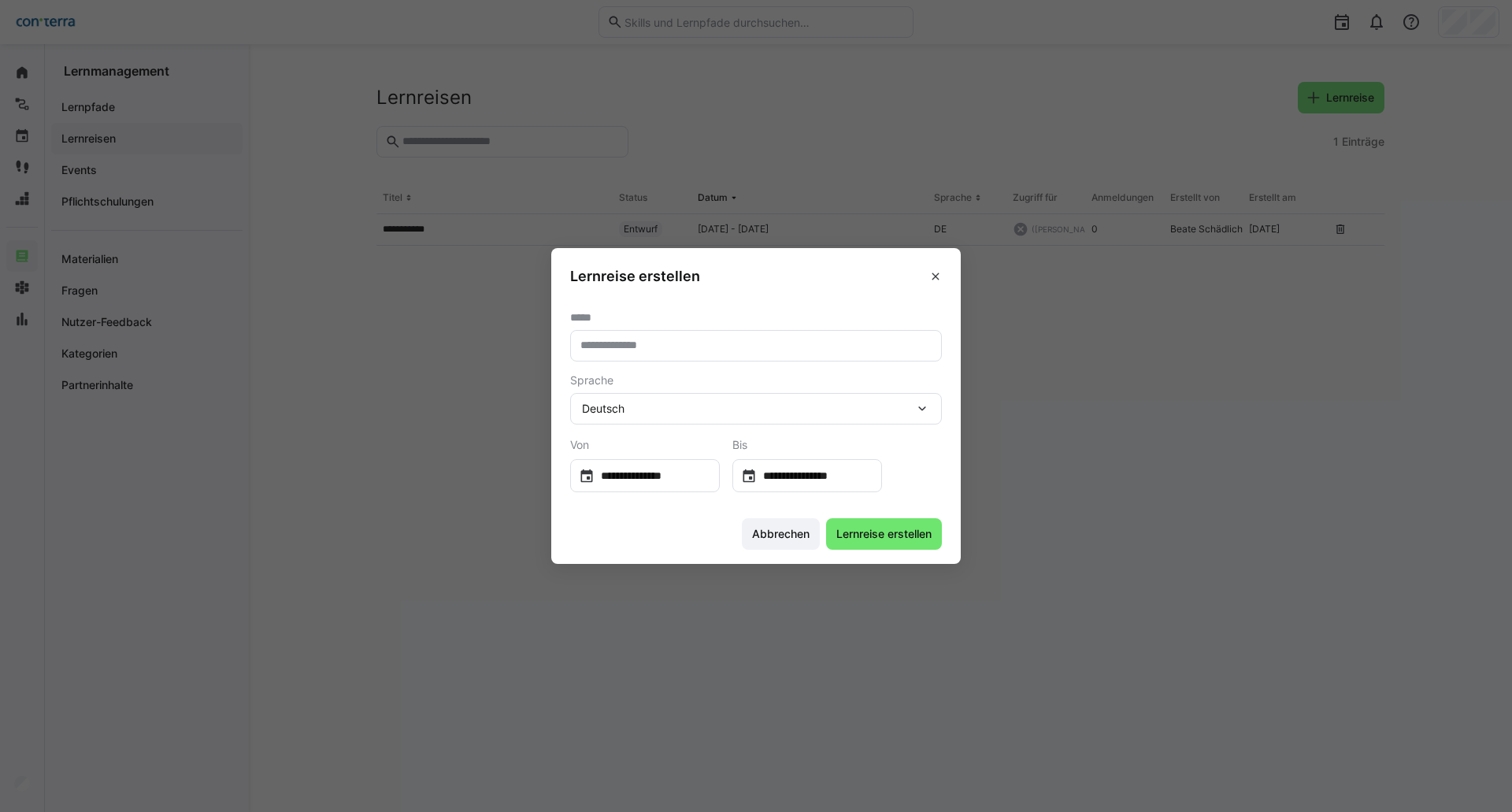
click at [825, 341] on input "text" at bounding box center [756, 346] width 355 height 14
click at [936, 279] on span at bounding box center [935, 277] width 25 height 25
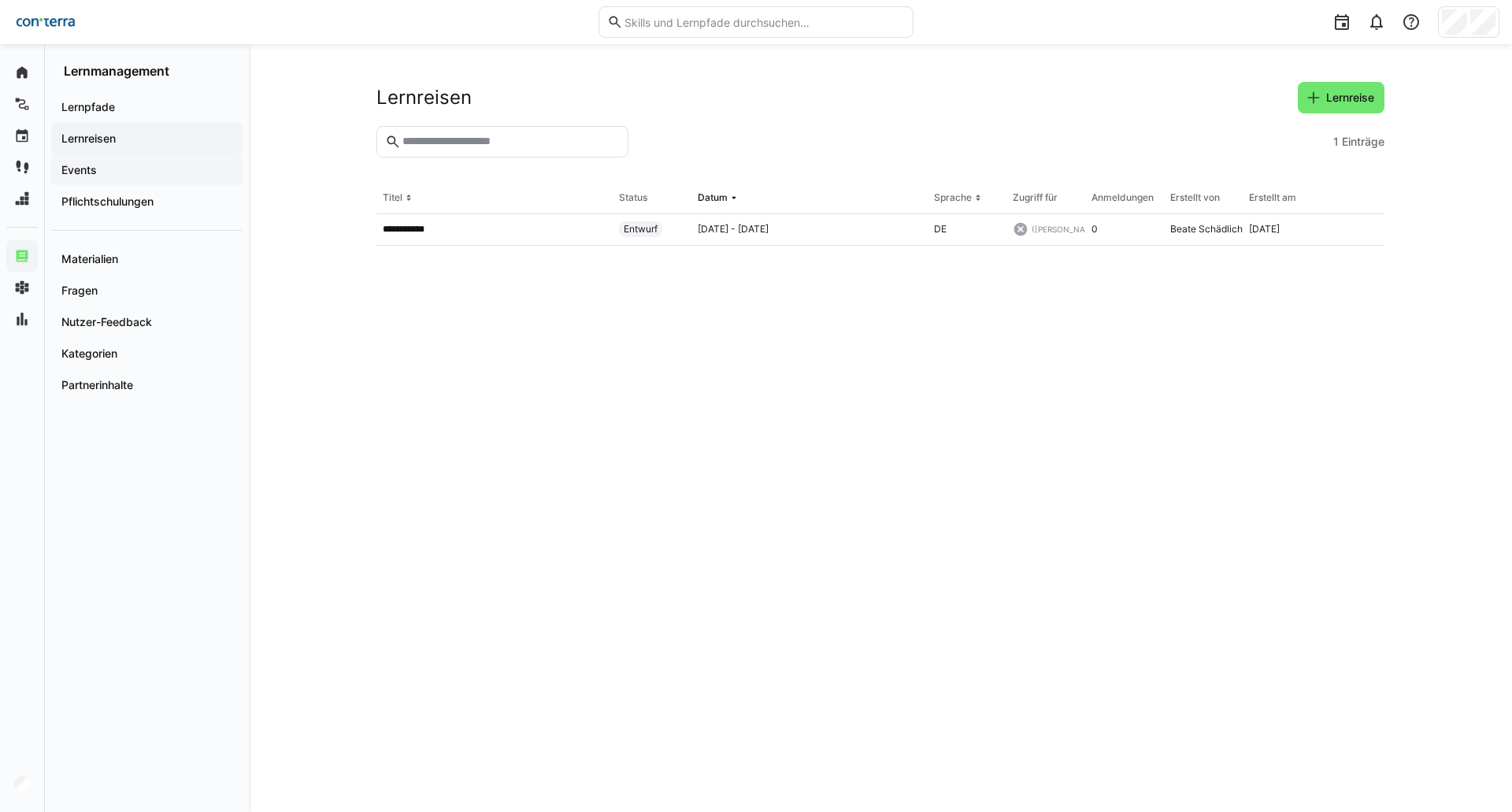
click at [0, 0] on app-navigation-label "Events" at bounding box center [0, 0] width 0 height 0
click at [1353, 95] on span "Event" at bounding box center [1359, 98] width 34 height 16
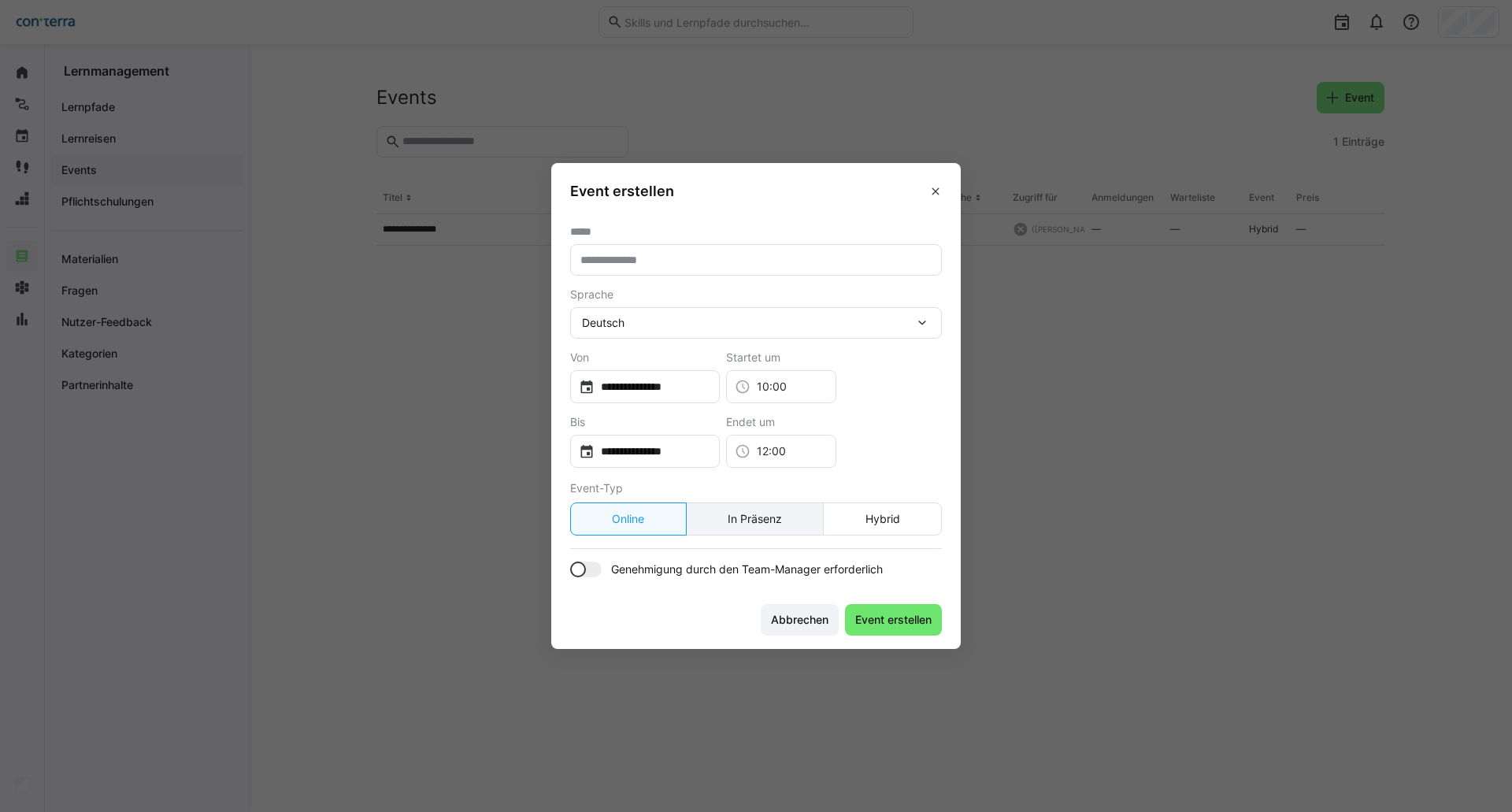
click at [778, 521] on eds-button-option "In Präsenz" at bounding box center [755, 520] width 139 height 33
click at [739, 254] on input "text" at bounding box center [756, 260] width 355 height 14
type input "*"
type input "**********"
click at [726, 318] on div "Deutsch" at bounding box center [748, 323] width 332 height 14
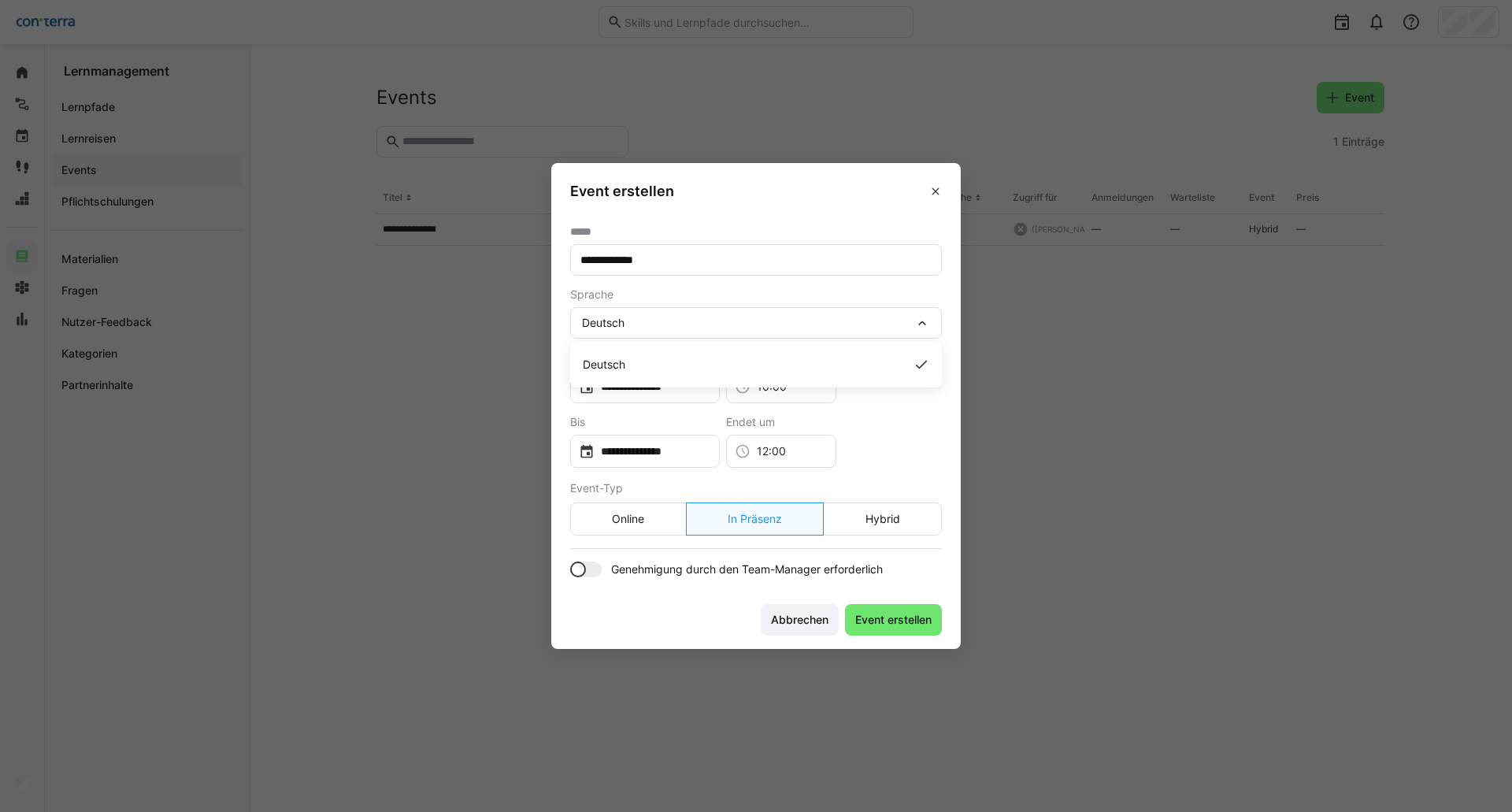
click at [726, 318] on div "Deutsch" at bounding box center [748, 323] width 332 height 14
click at [680, 456] on input "**********" at bounding box center [652, 452] width 117 height 16
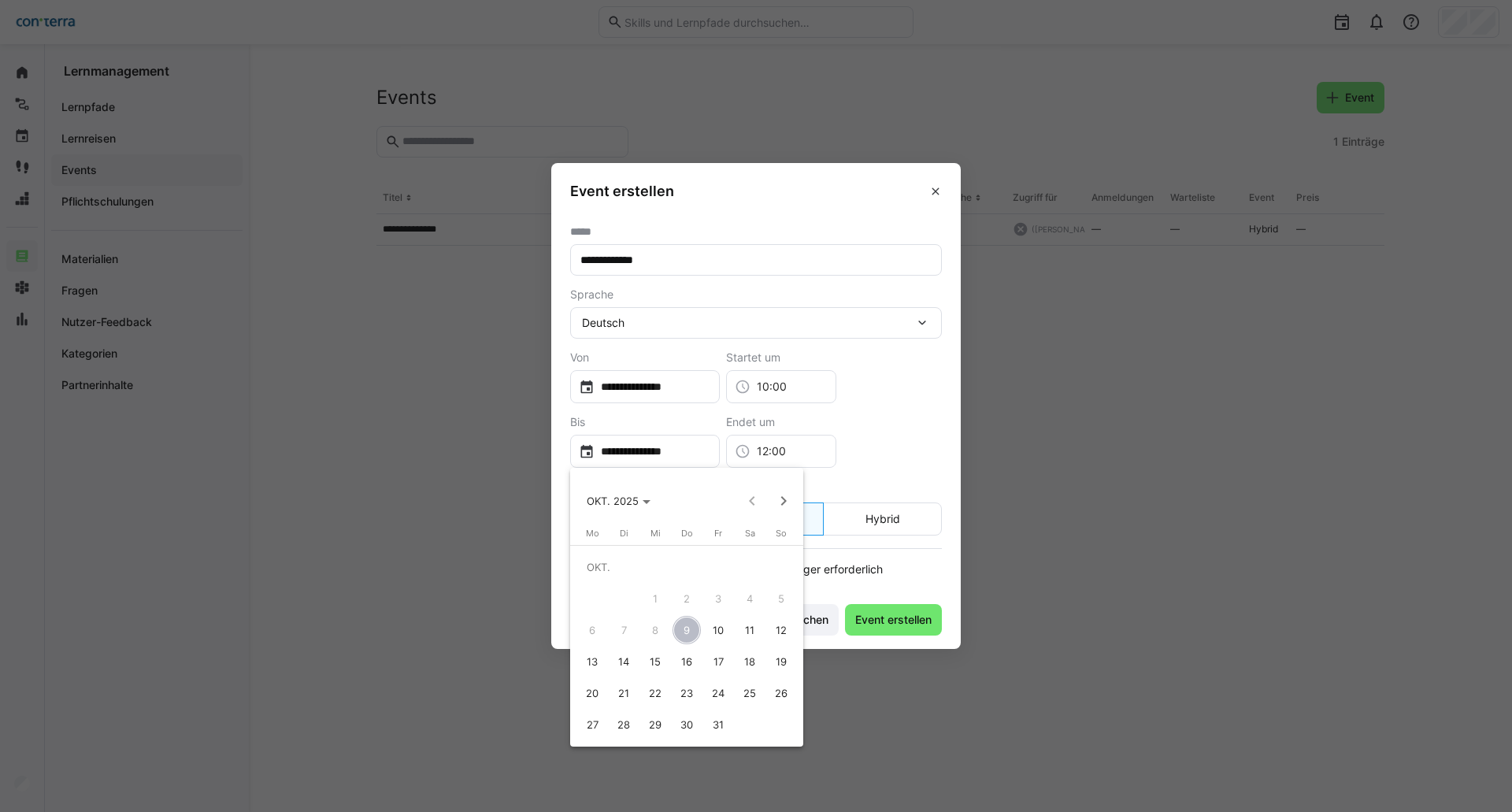
click at [592, 661] on span "13" at bounding box center [592, 661] width 28 height 28
type input "**********"
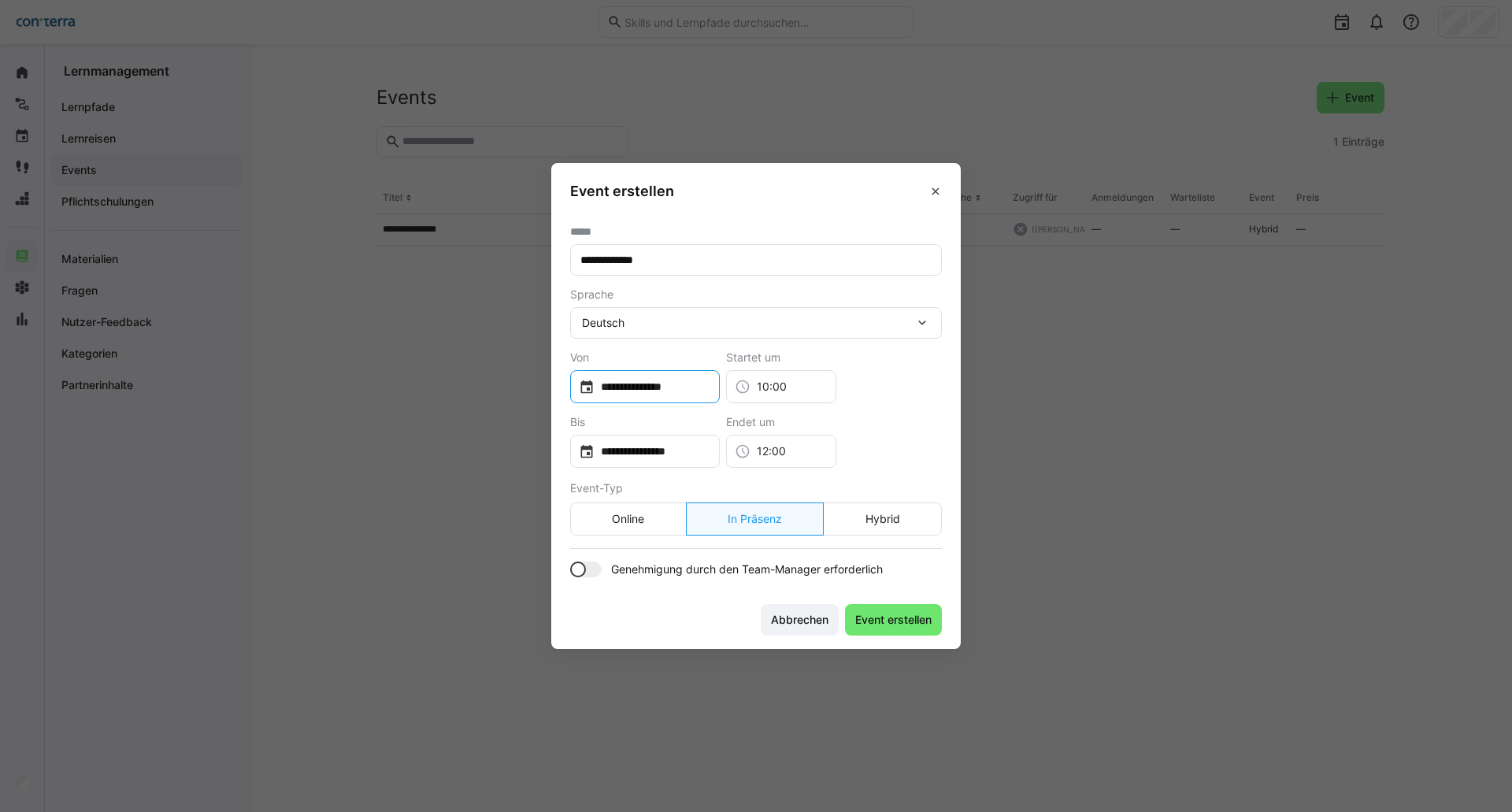
click at [663, 393] on input "**********" at bounding box center [652, 387] width 117 height 16
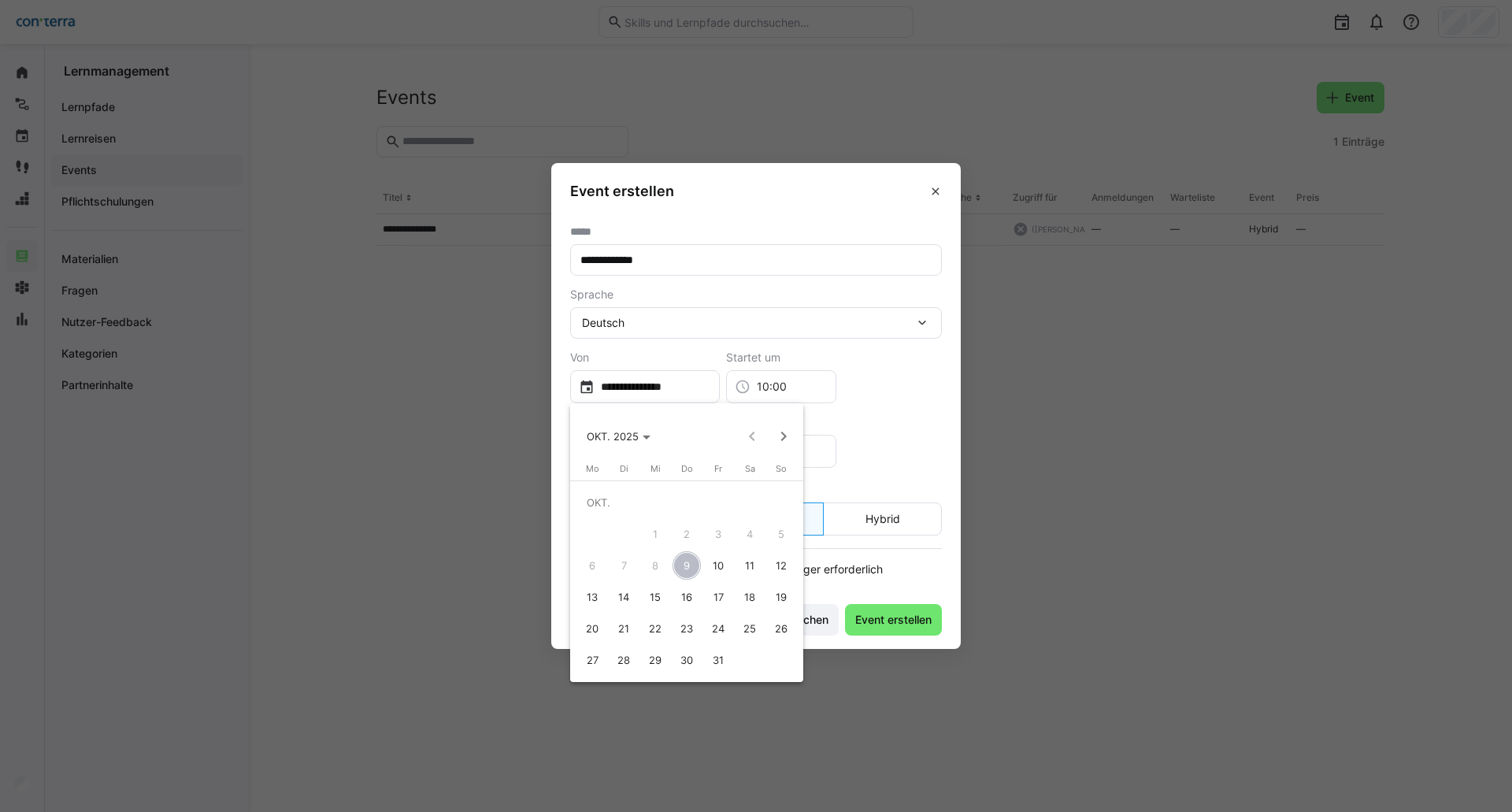
click at [592, 594] on span "13" at bounding box center [592, 597] width 28 height 28
type input "**********"
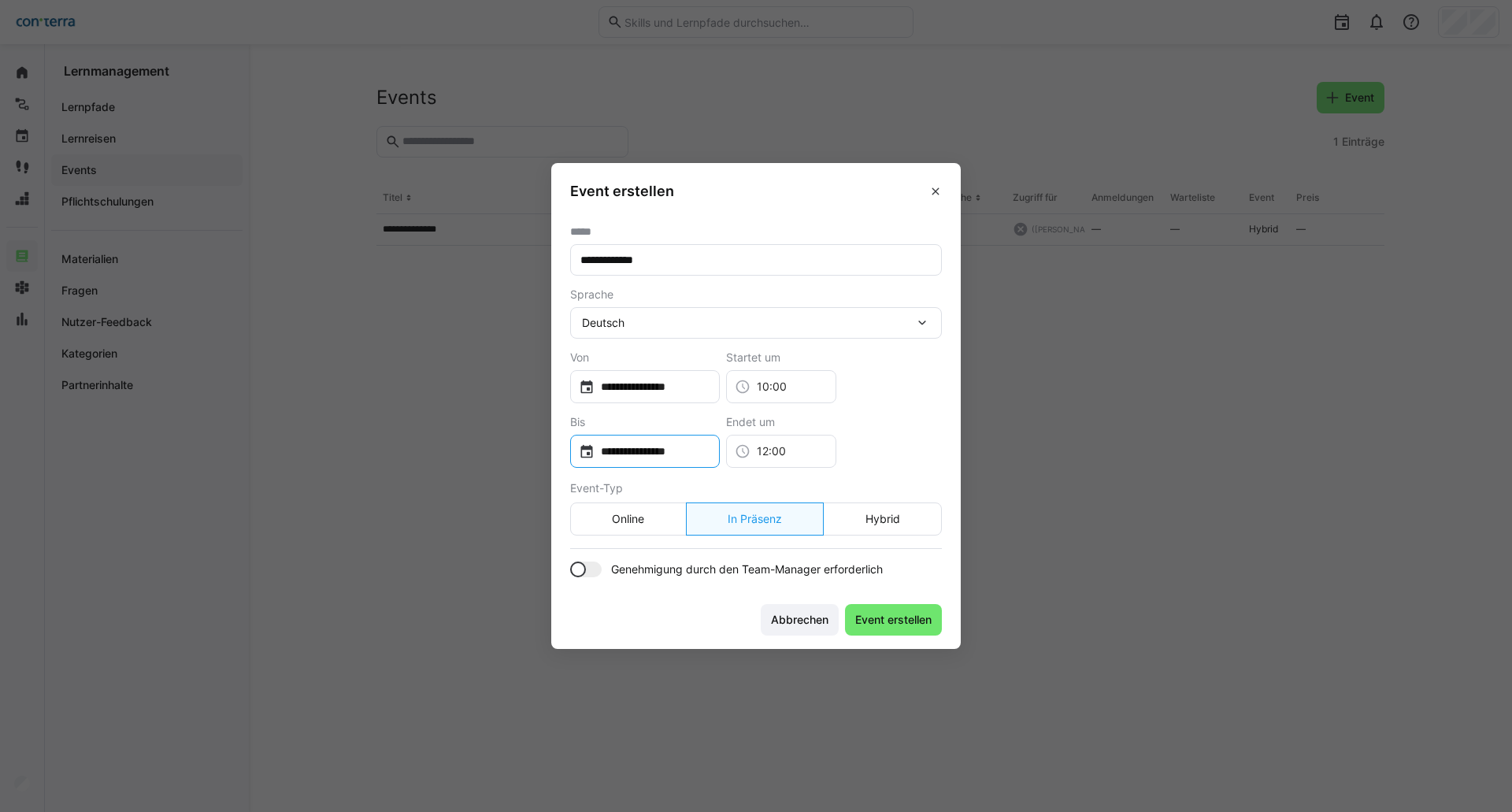
click at [639, 442] on div "**********" at bounding box center [645, 452] width 150 height 33
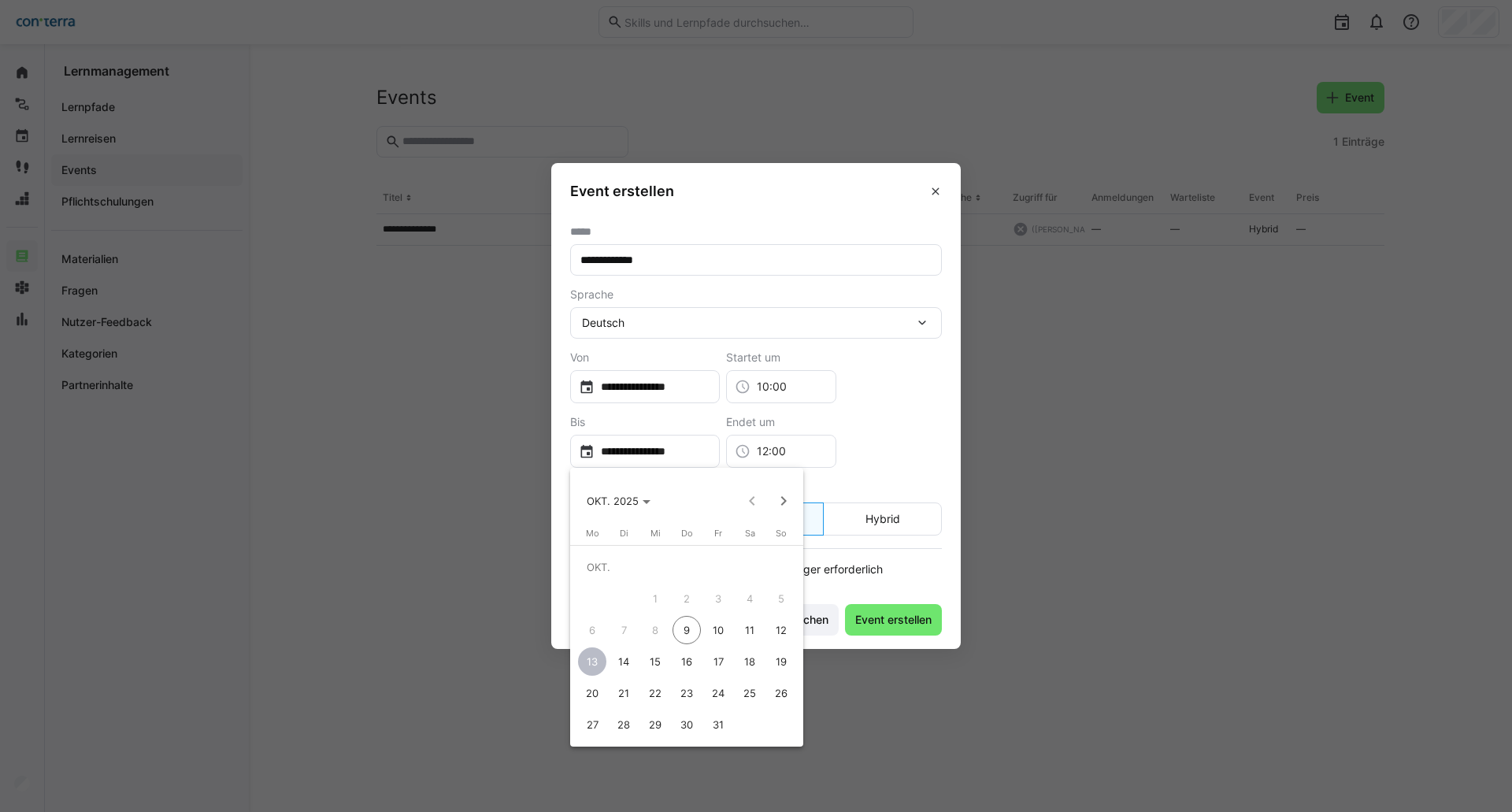
click at [654, 655] on span "15" at bounding box center [655, 661] width 28 height 28
type input "**********"
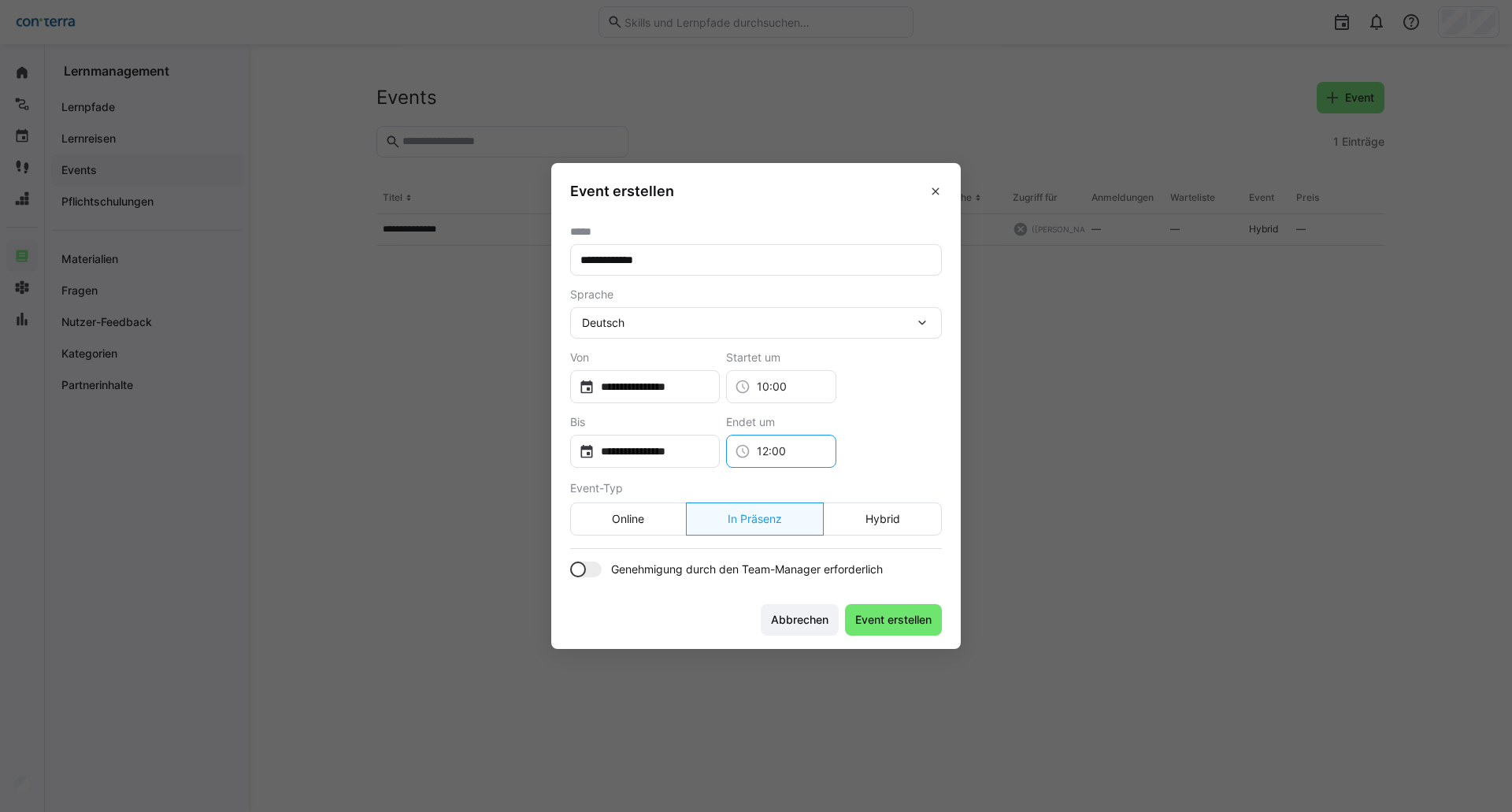
click at [827, 445] on input "12:00" at bounding box center [789, 452] width 77 height 16
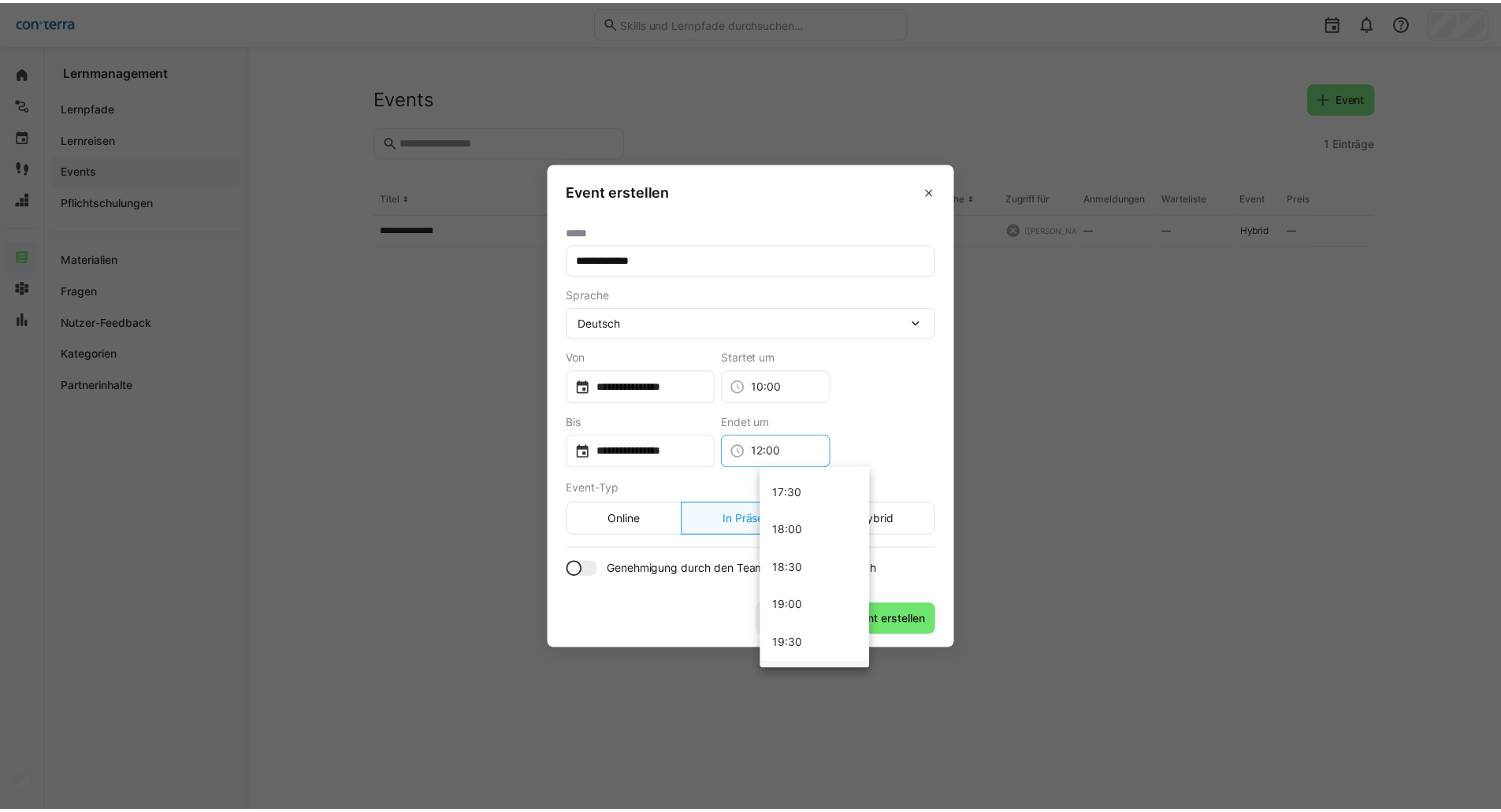
scroll to position [1305, 0]
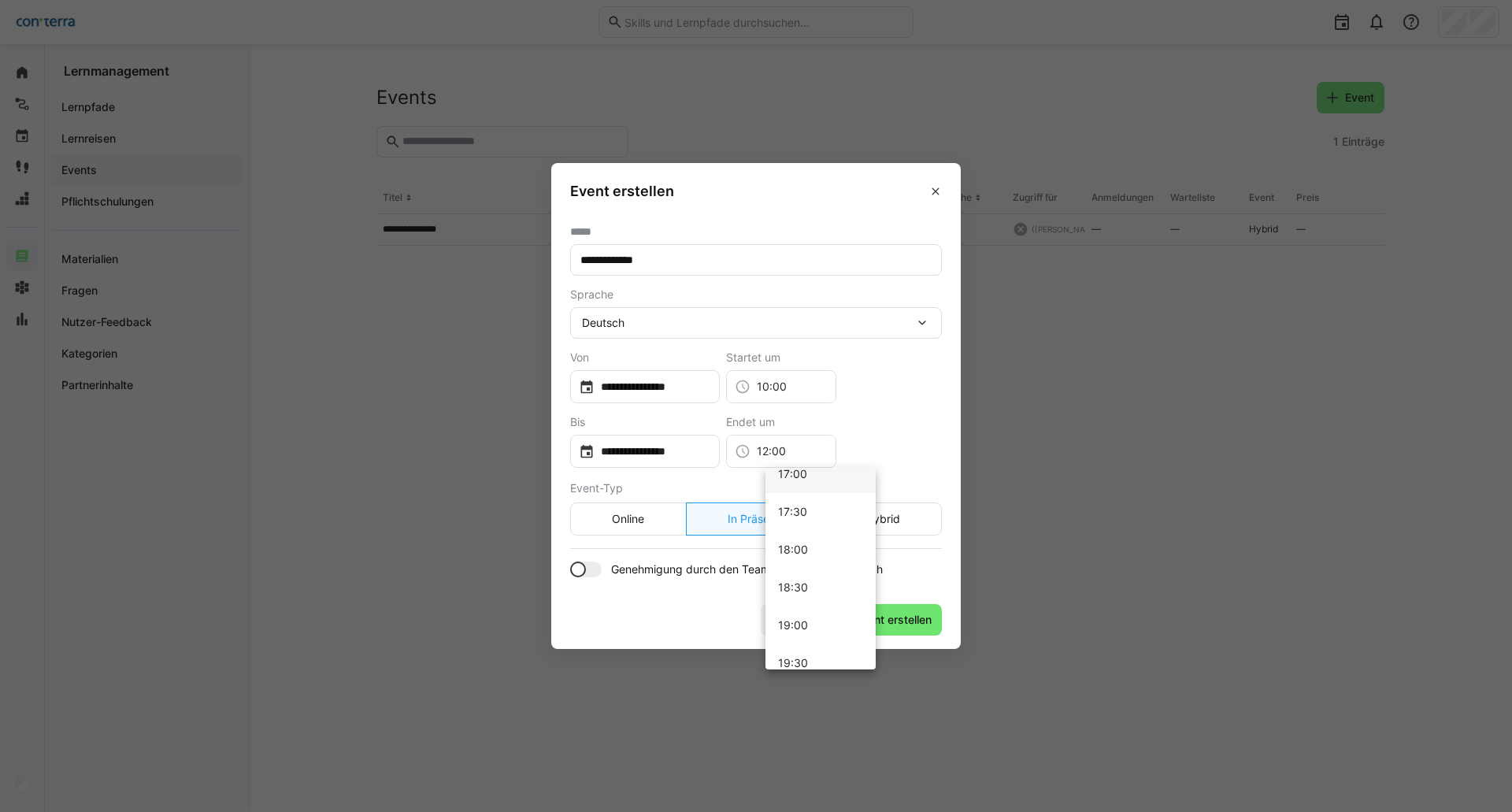
click at [802, 479] on span "17:00" at bounding box center [792, 475] width 29 height 16
type input "17:00"
click at [581, 566] on div at bounding box center [578, 569] width 16 height 16
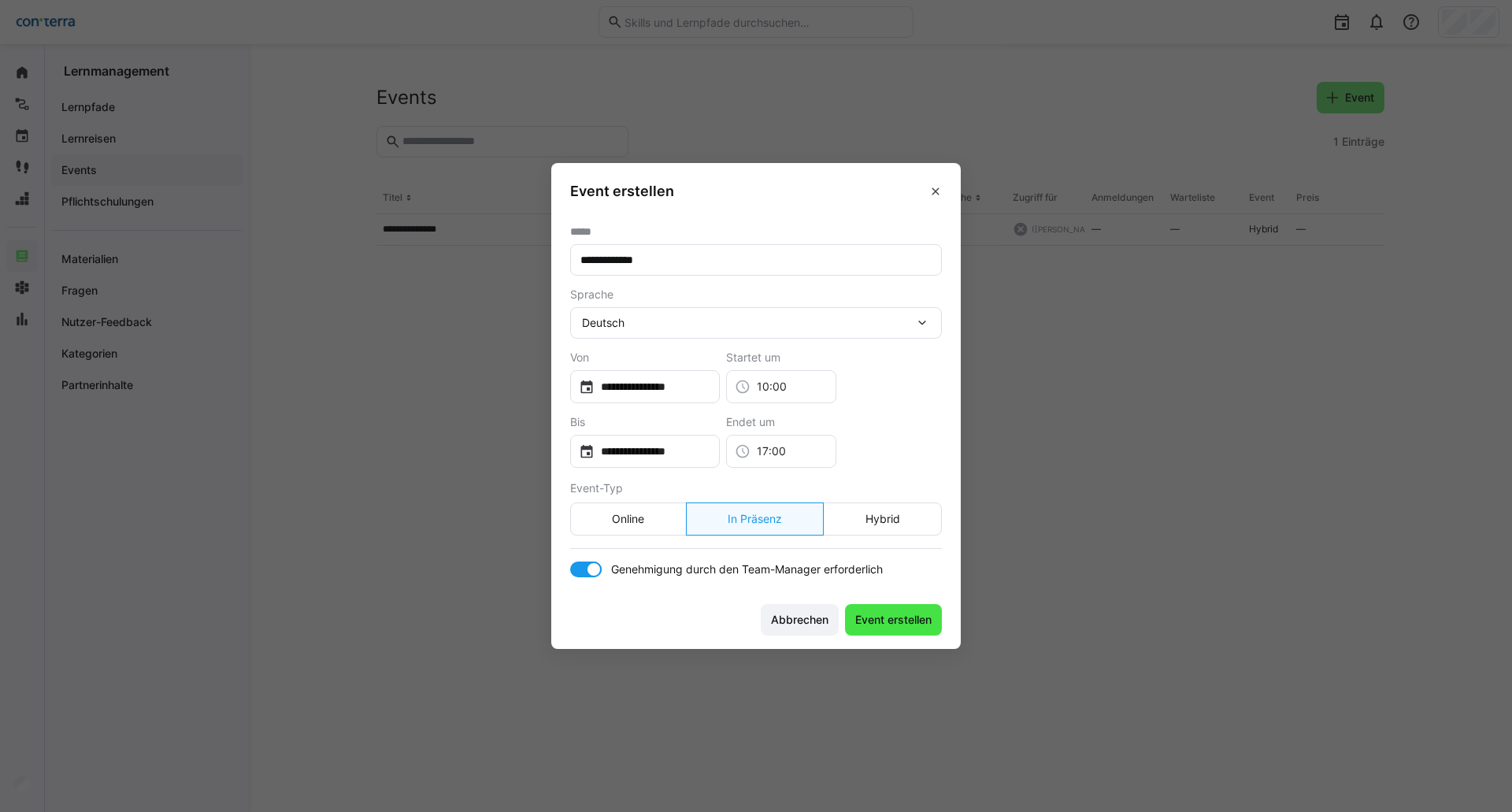
click at [891, 621] on span "Event erstellen" at bounding box center [893, 620] width 81 height 16
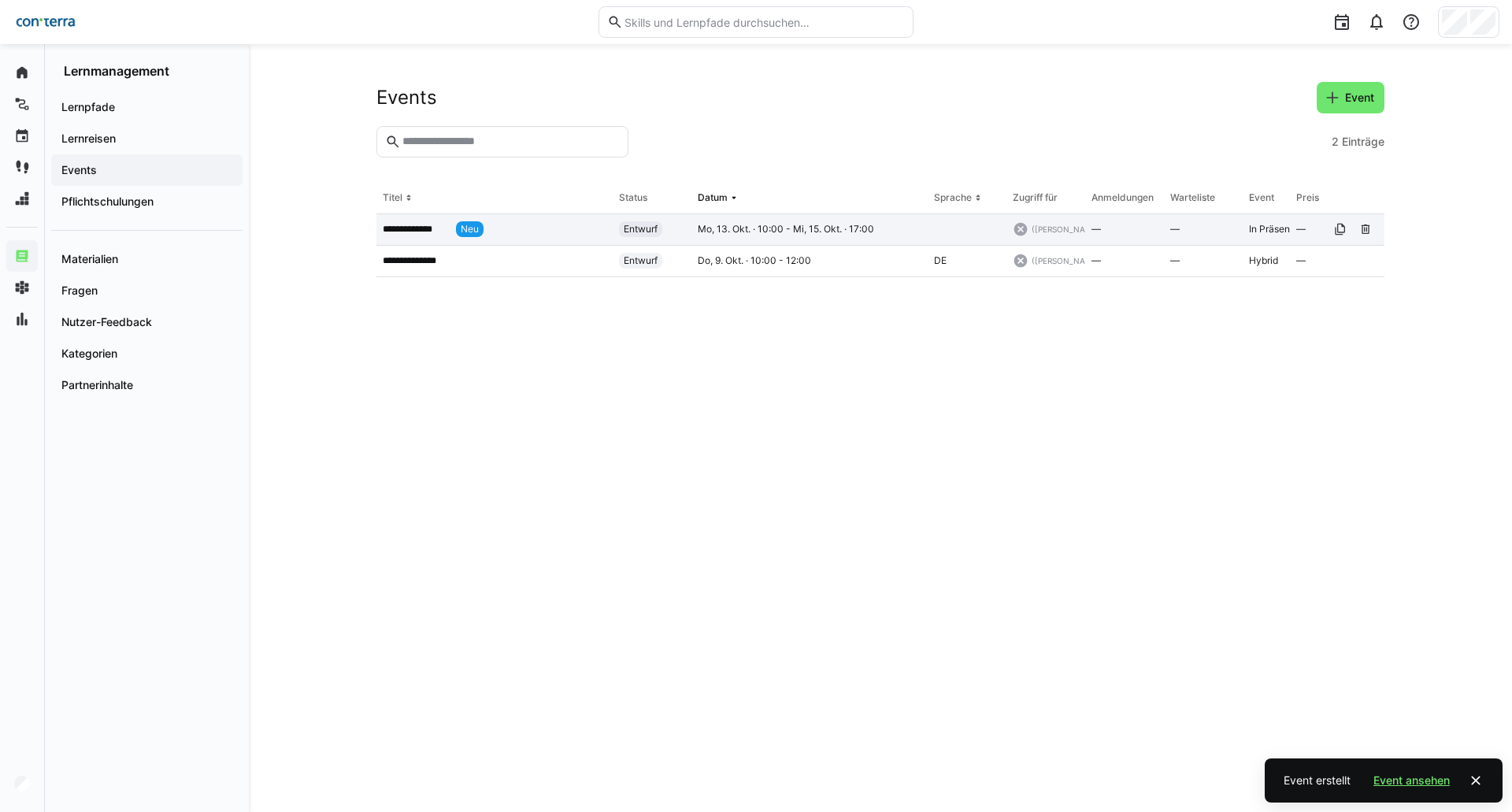
click at [425, 233] on p "**********" at bounding box center [416, 229] width 67 height 13
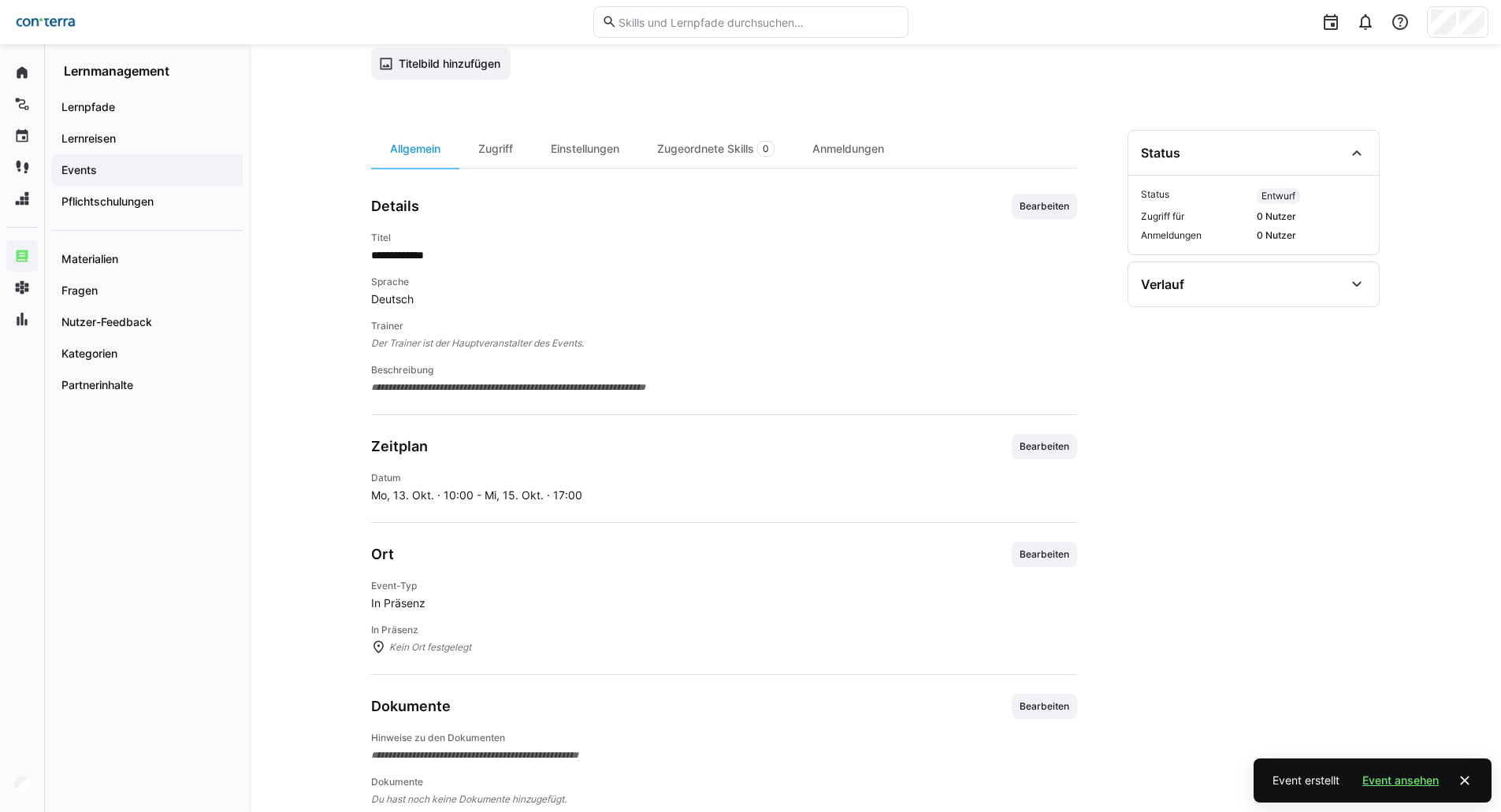
scroll to position [160, 0]
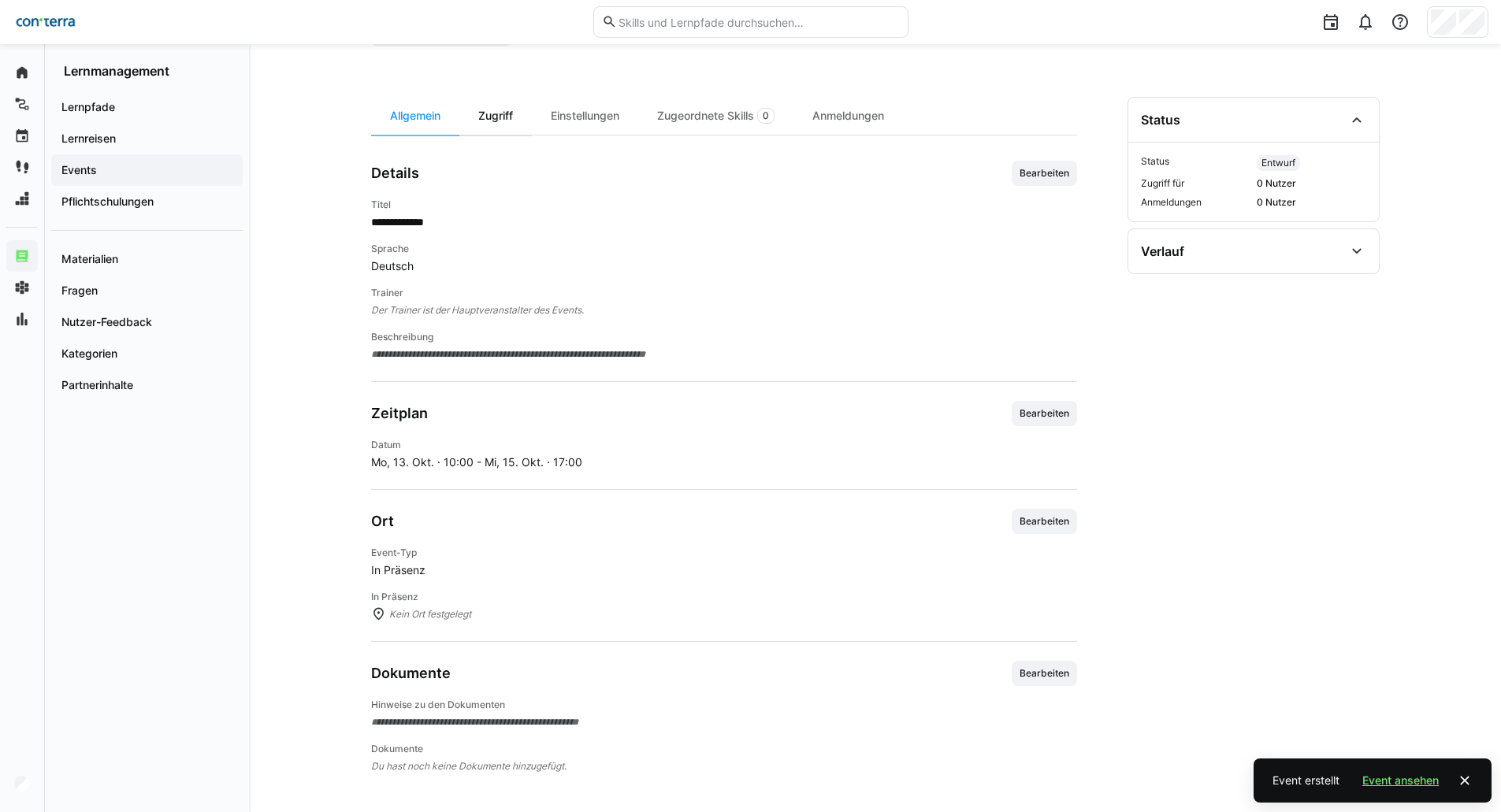
click at [504, 118] on div "Zugriff" at bounding box center [496, 116] width 73 height 38
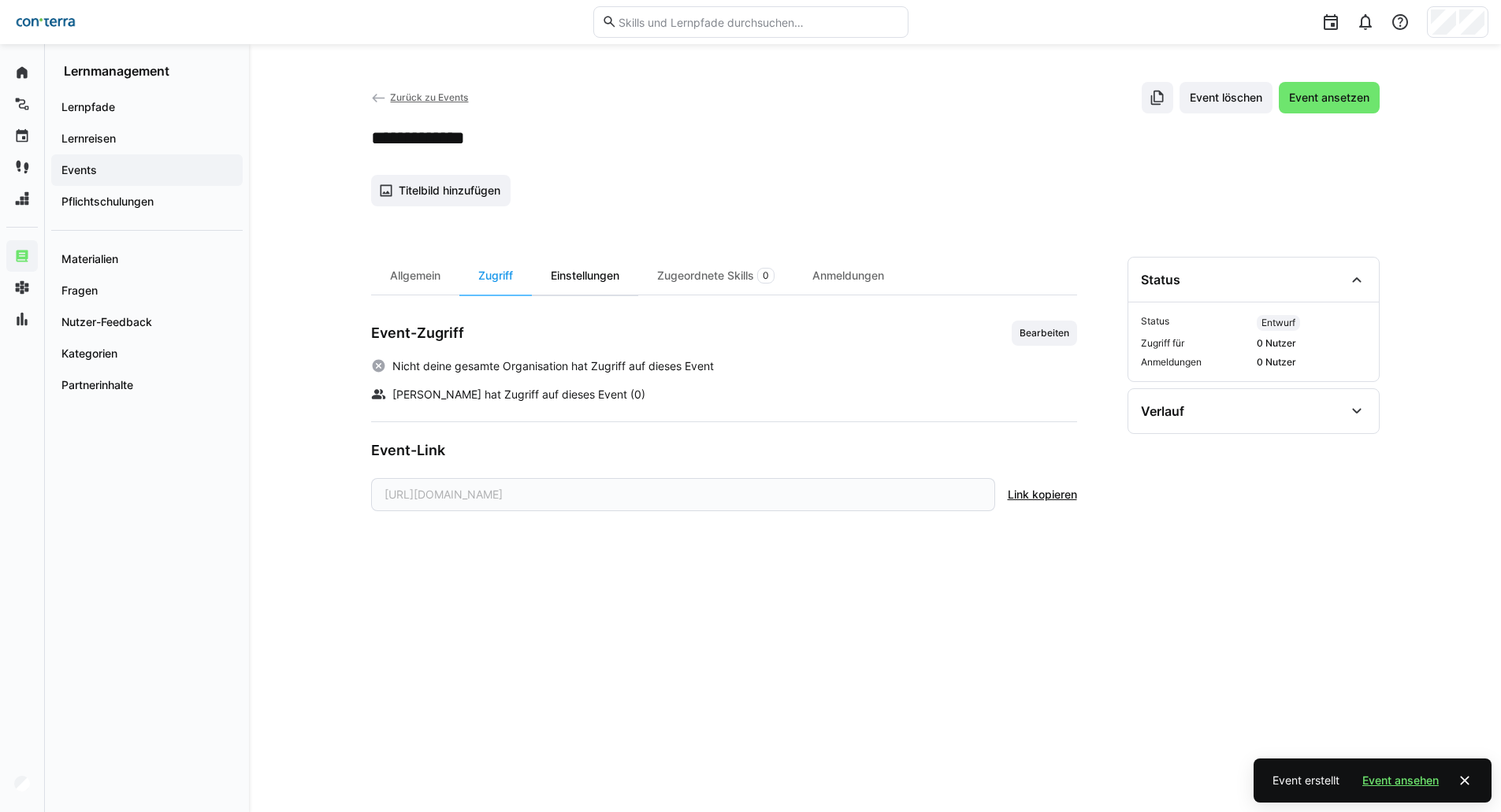
click at [596, 280] on div "Einstellungen" at bounding box center [584, 276] width 106 height 38
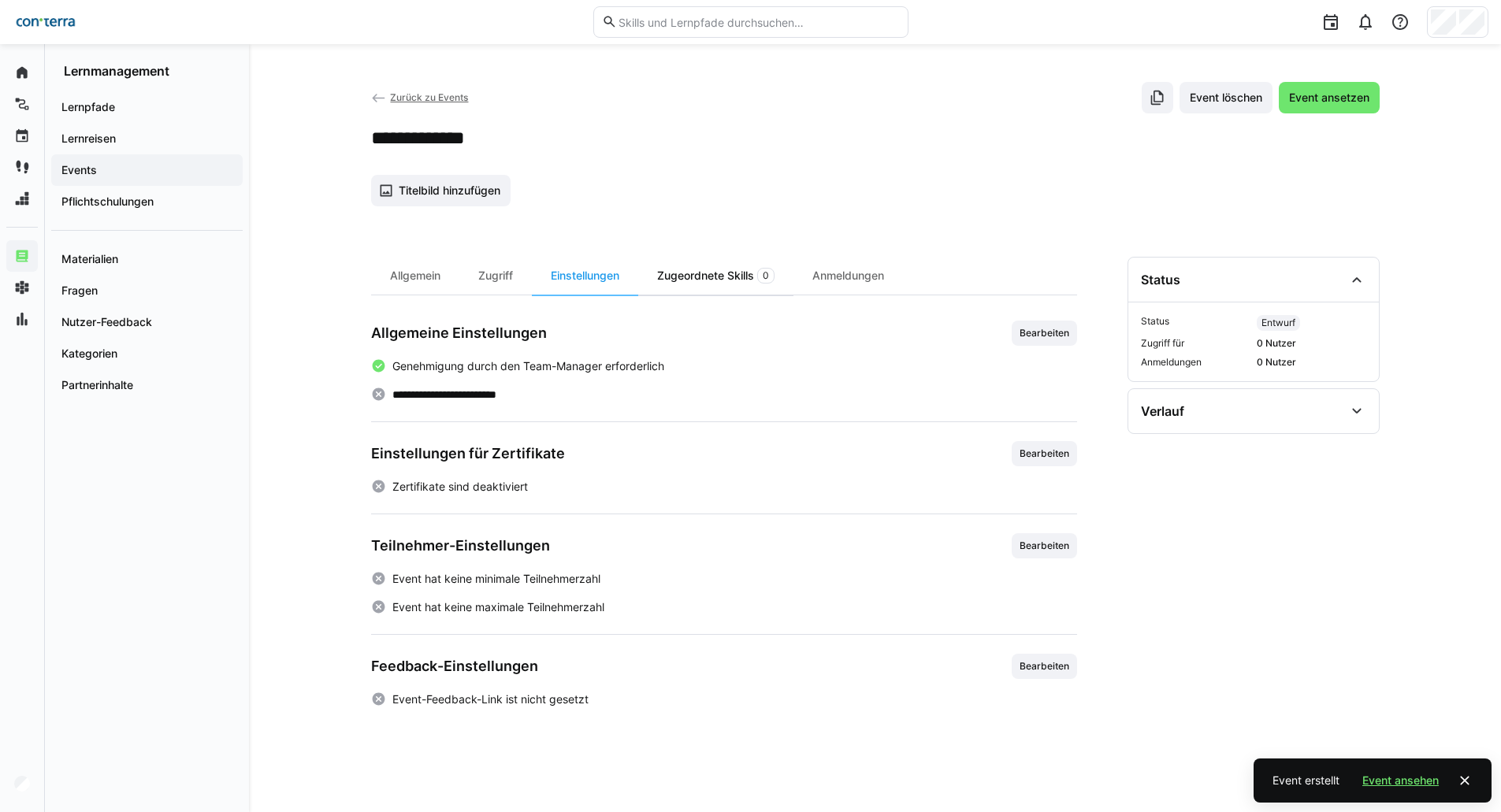
click at [715, 279] on div "Zugeordnete Skills 0" at bounding box center [715, 276] width 155 height 38
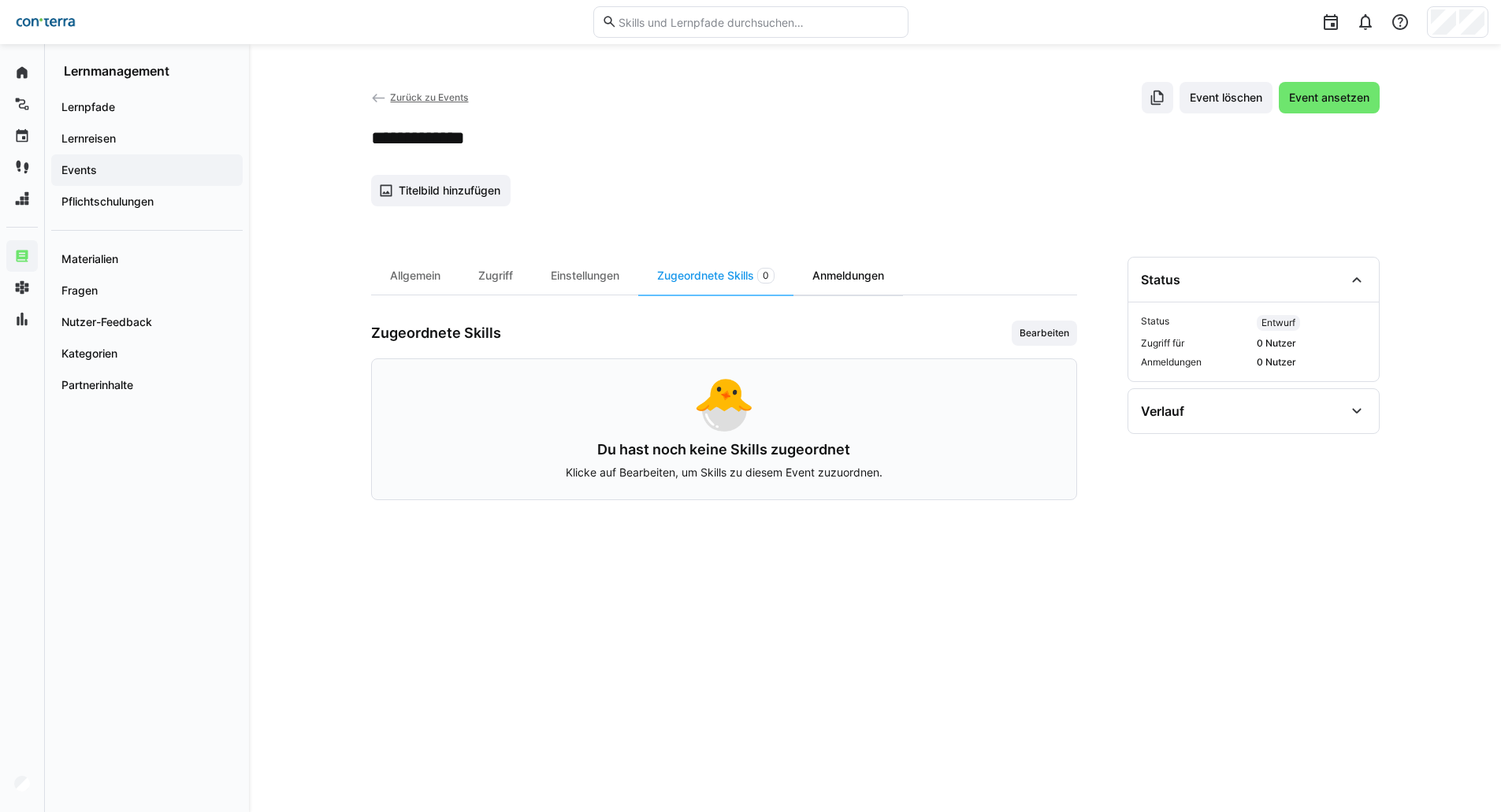
click at [860, 279] on div "Anmeldungen" at bounding box center [847, 276] width 110 height 38
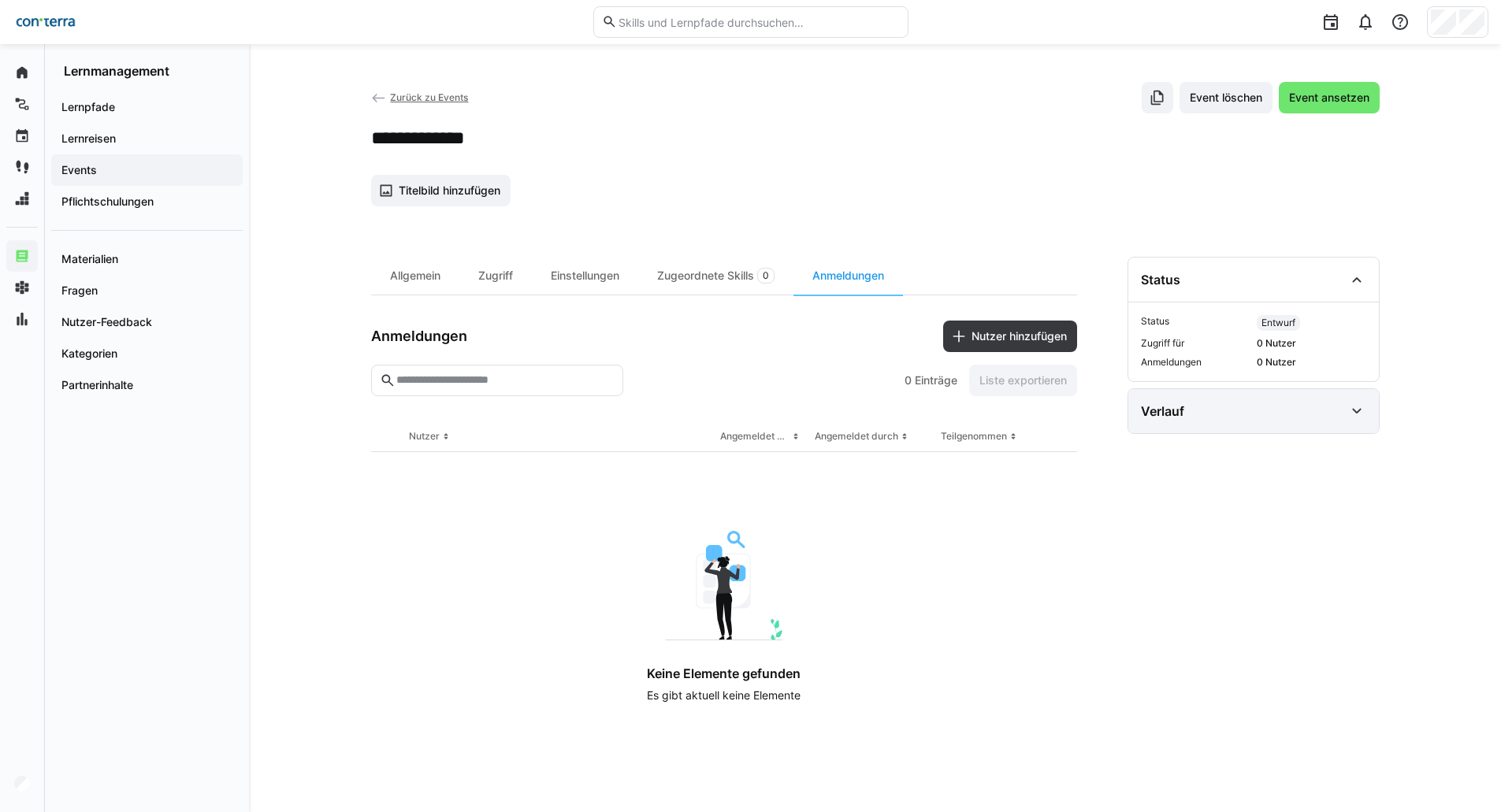
click at [1295, 408] on div "Verlauf" at bounding box center [1242, 412] width 203 height 19
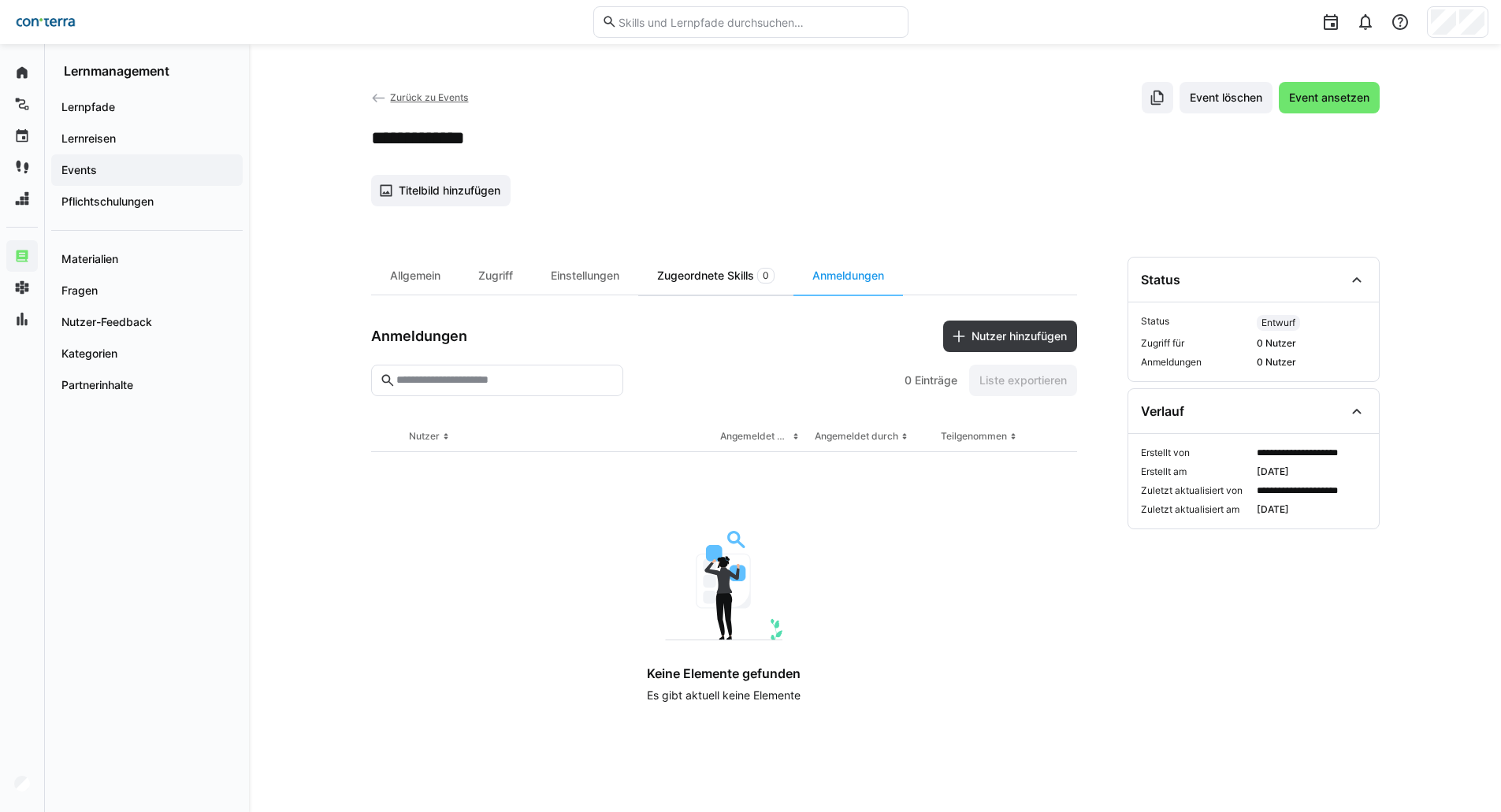
click at [705, 277] on div "Zugeordnete Skills 0" at bounding box center [715, 276] width 155 height 38
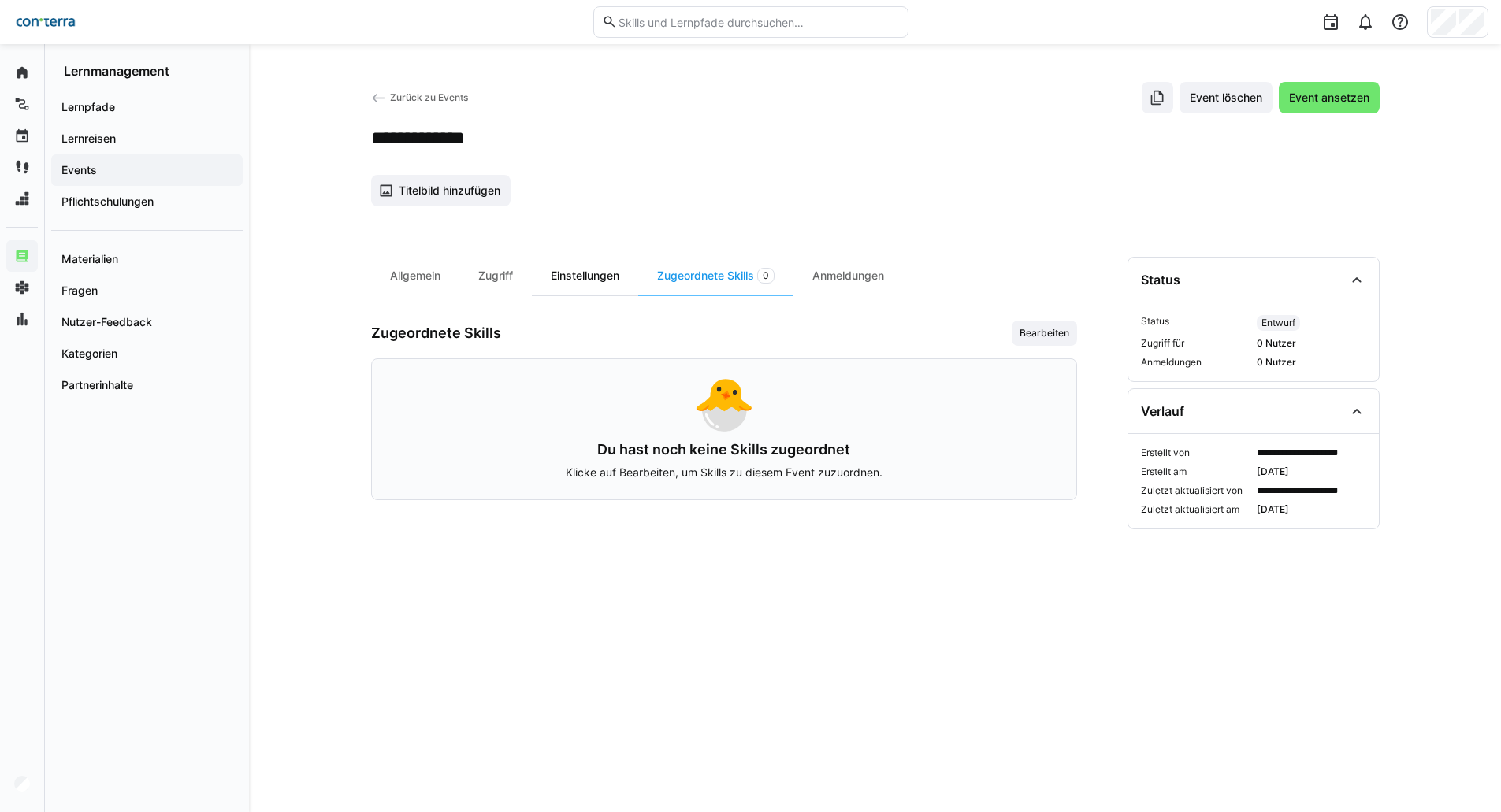
click at [593, 277] on div "Einstellungen" at bounding box center [584, 276] width 106 height 38
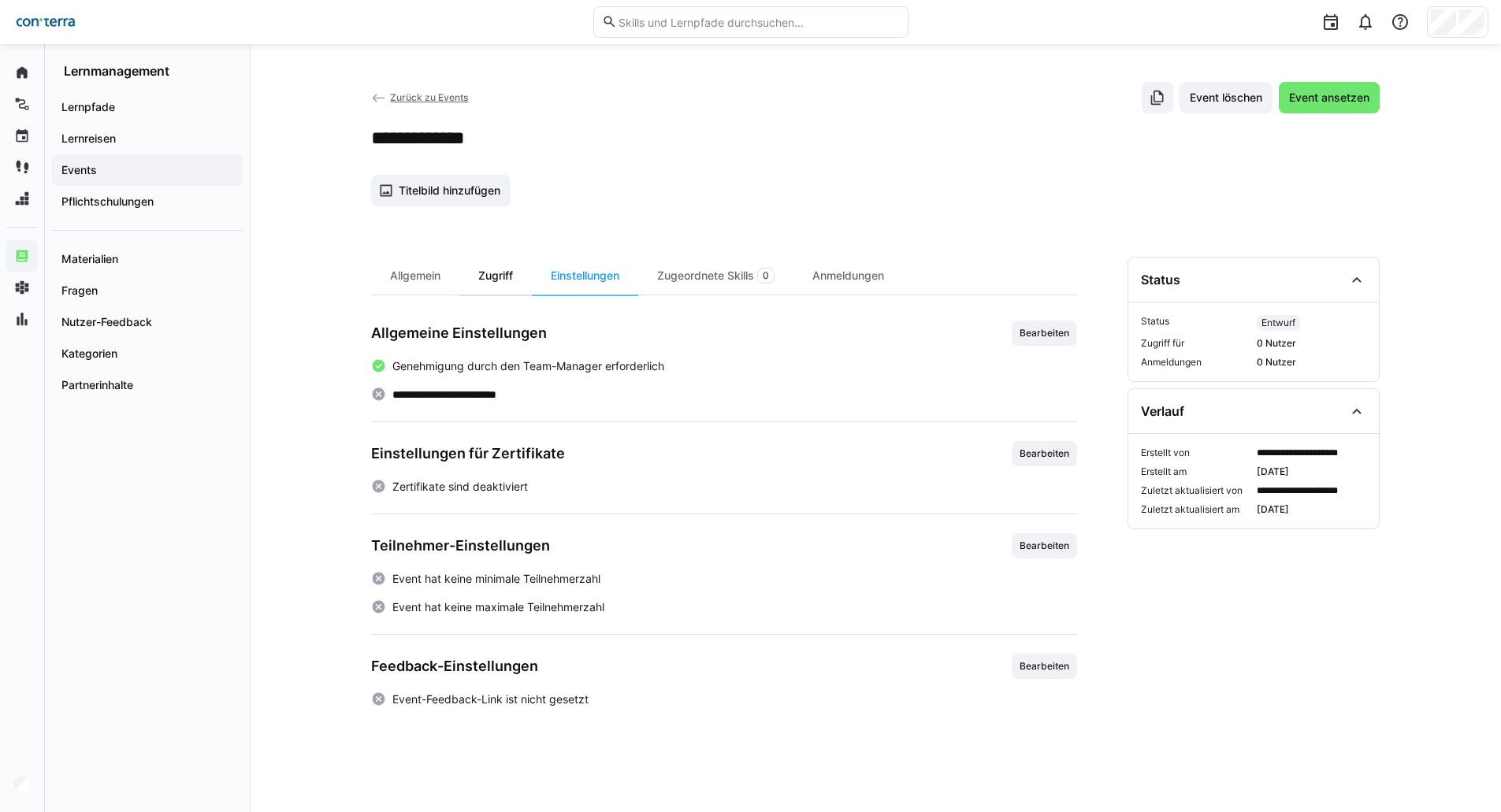
click at [497, 277] on div "Zugriff" at bounding box center [496, 276] width 73 height 38
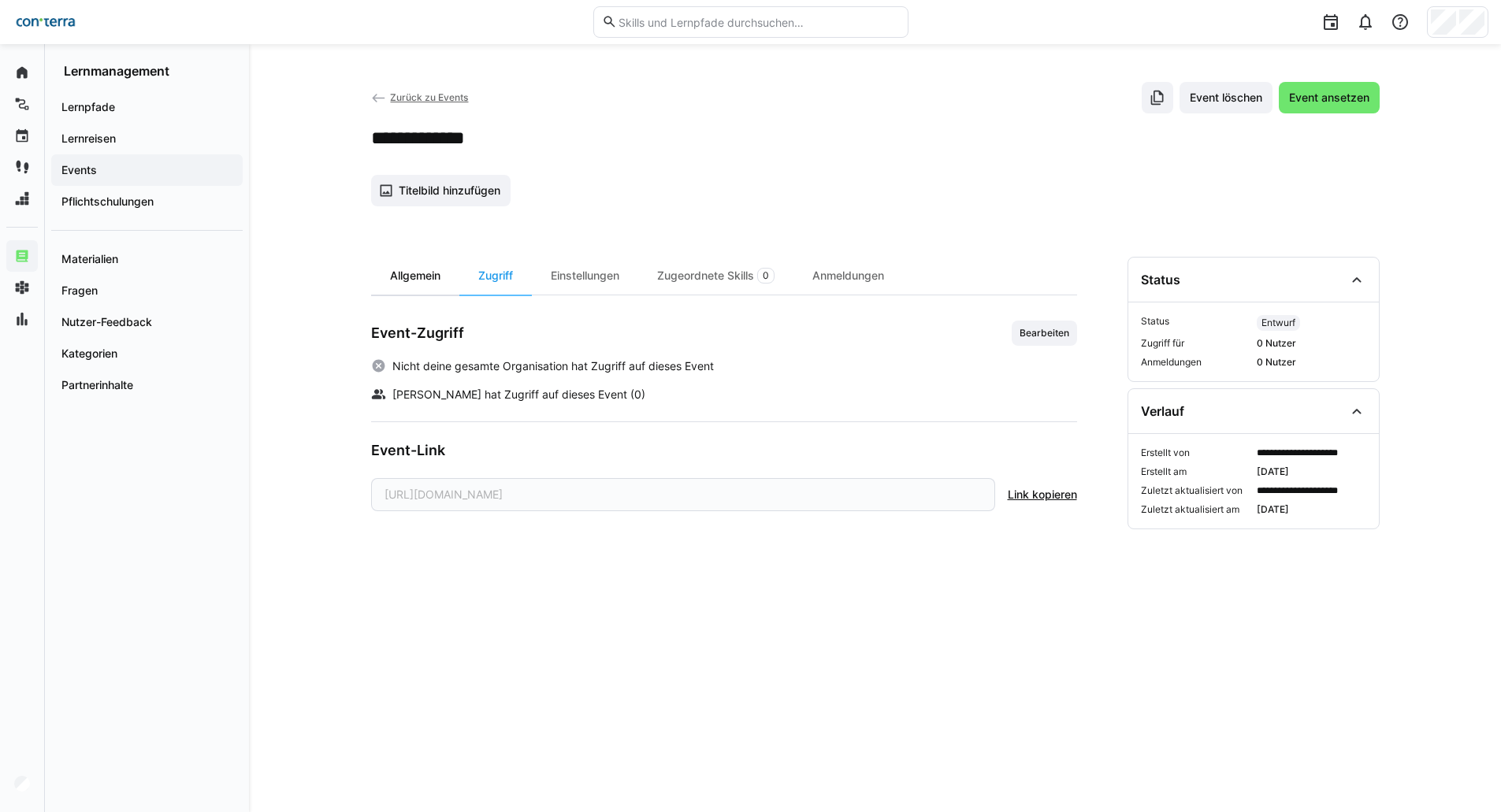
click at [444, 286] on div "Allgemein" at bounding box center [415, 276] width 88 height 38
